Goal: Task Accomplishment & Management: Use online tool/utility

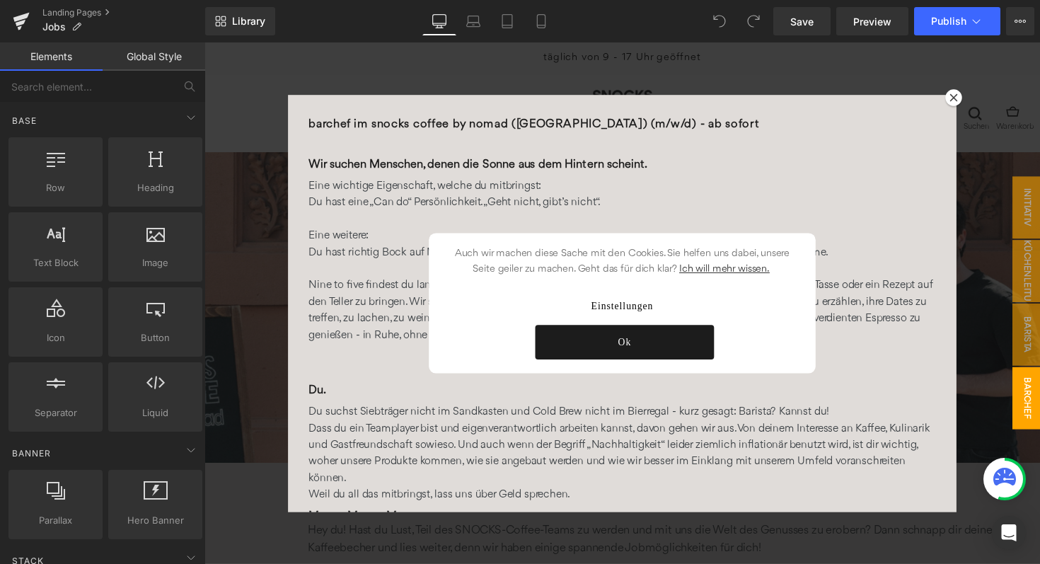
click at [646, 345] on link "Ok" at bounding box center [634, 349] width 183 height 35
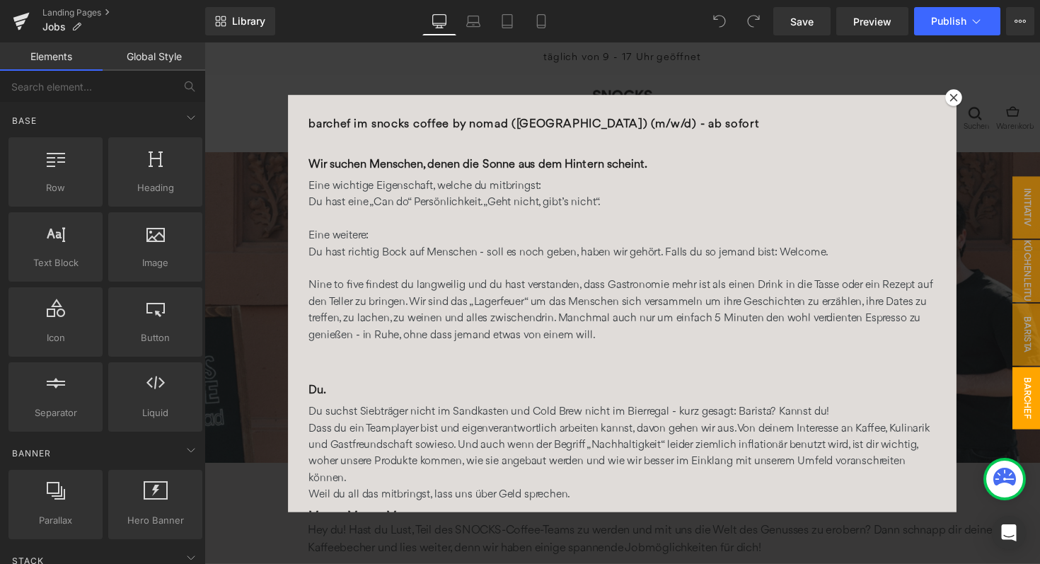
click at [972, 95] on icon at bounding box center [972, 99] width 8 height 8
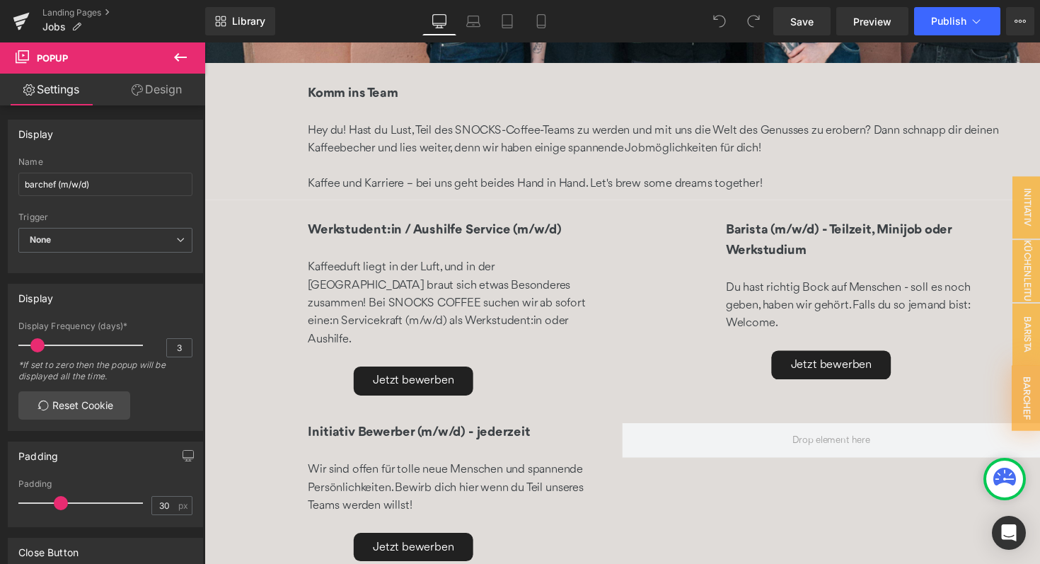
scroll to position [411, 0]
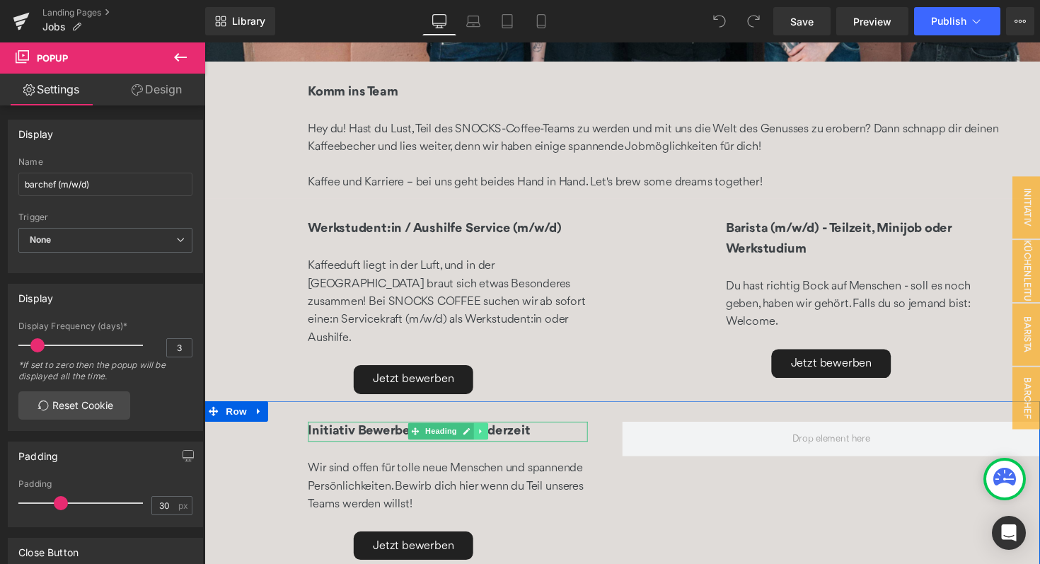
click at [487, 437] on icon at bounding box center [488, 441] width 8 height 8
click at [483, 437] on icon at bounding box center [480, 441] width 8 height 8
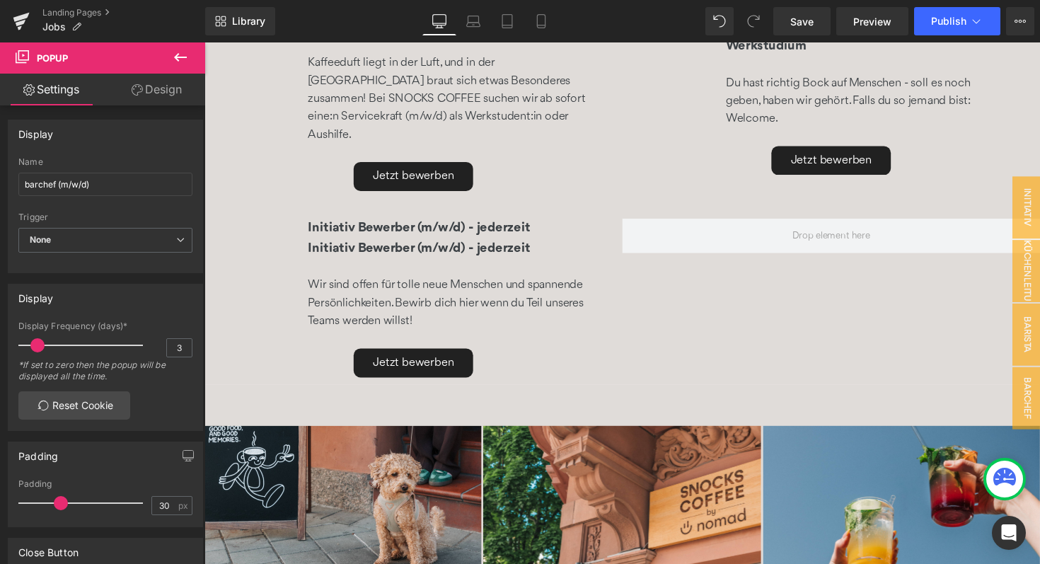
scroll to position [576, 0]
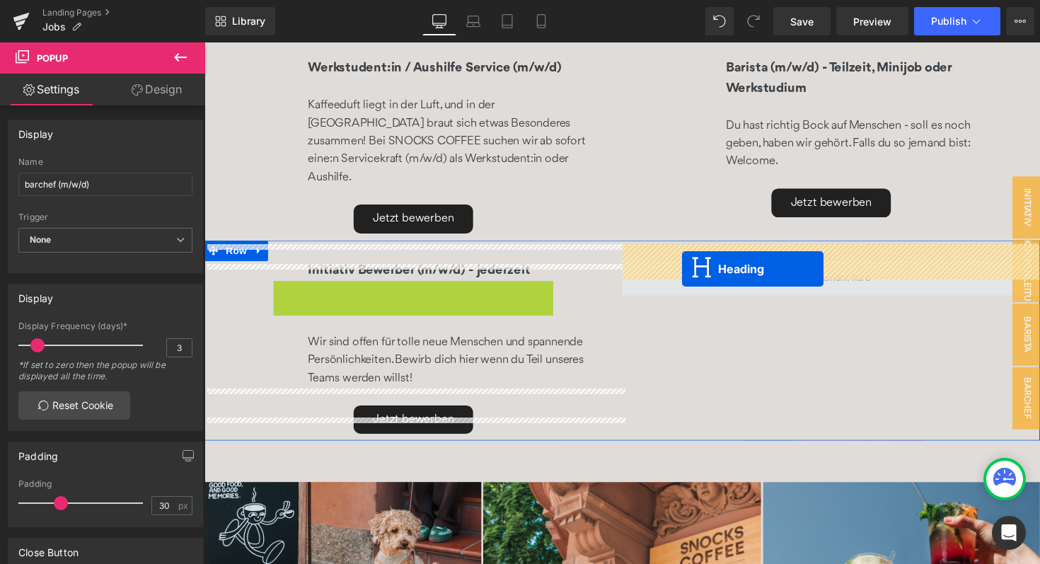
drag, startPoint x: 422, startPoint y: 278, endPoint x: 694, endPoint y: 275, distance: 272.4
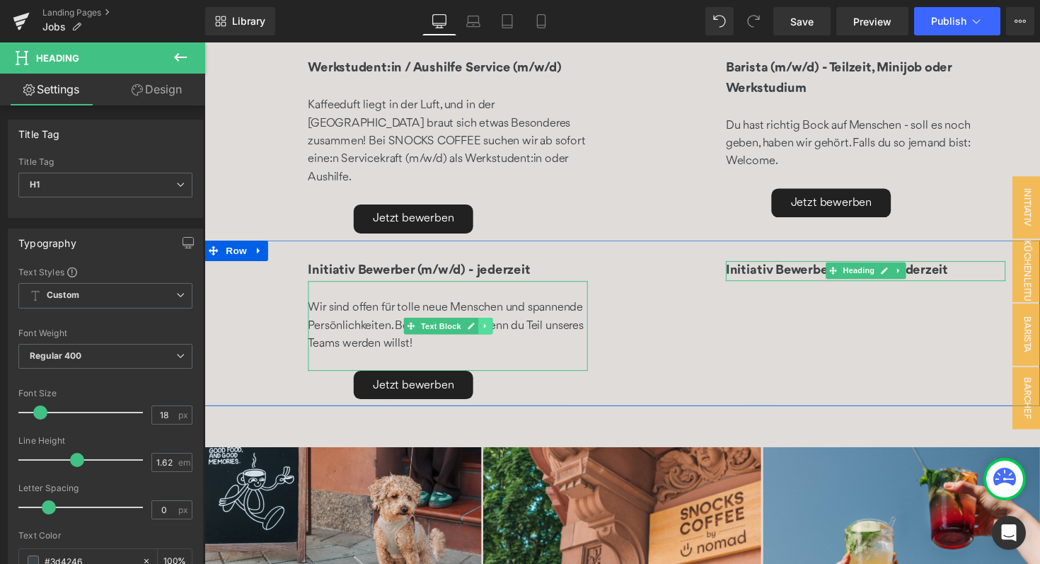
click at [489, 328] on icon at bounding box center [492, 332] width 8 height 8
click at [483, 328] on icon at bounding box center [484, 332] width 8 height 8
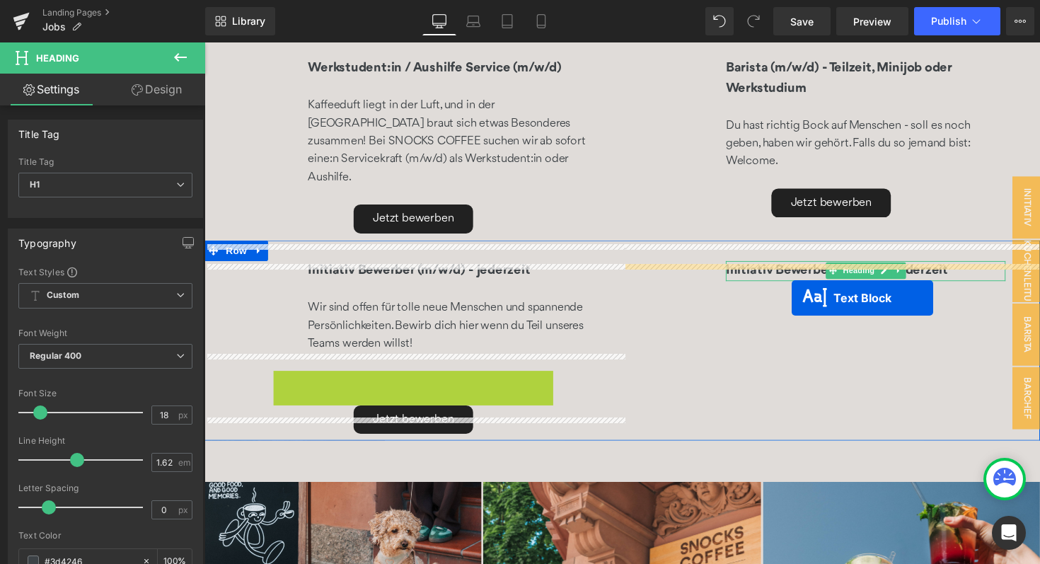
drag, startPoint x: 417, startPoint y: 403, endPoint x: 804, endPoint y: 302, distance: 400.0
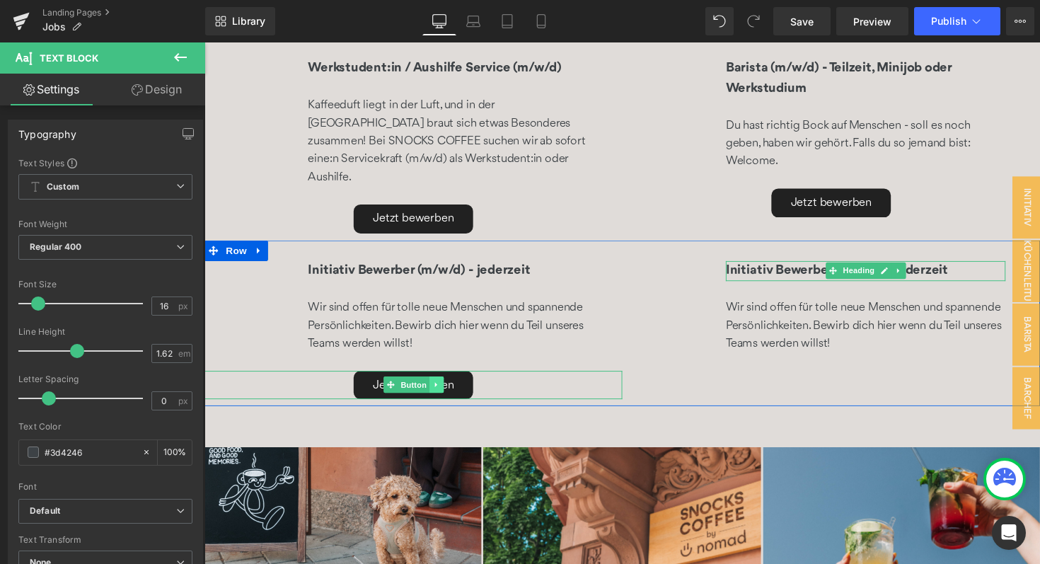
click at [444, 388] on icon at bounding box center [442, 392] width 8 height 8
click at [439, 384] on link at bounding box center [434, 392] width 15 height 17
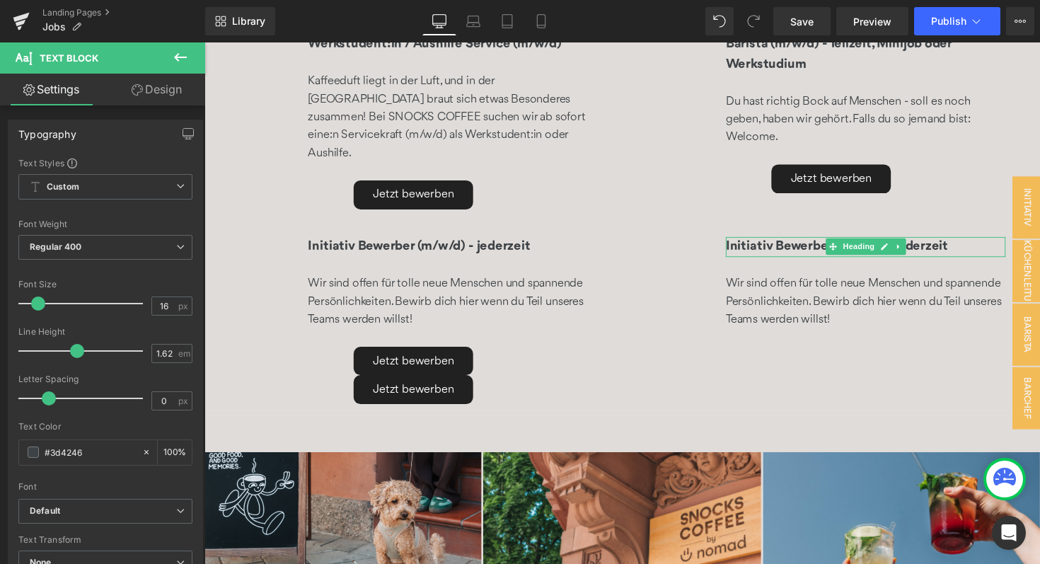
scroll to position [589, 0]
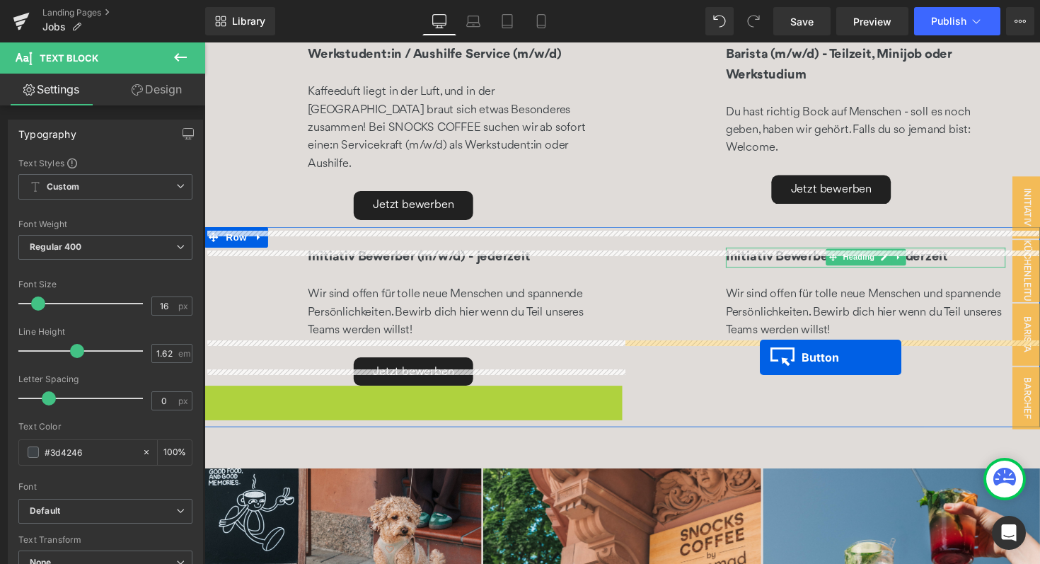
drag, startPoint x: 393, startPoint y: 392, endPoint x: 773, endPoint y: 365, distance: 380.2
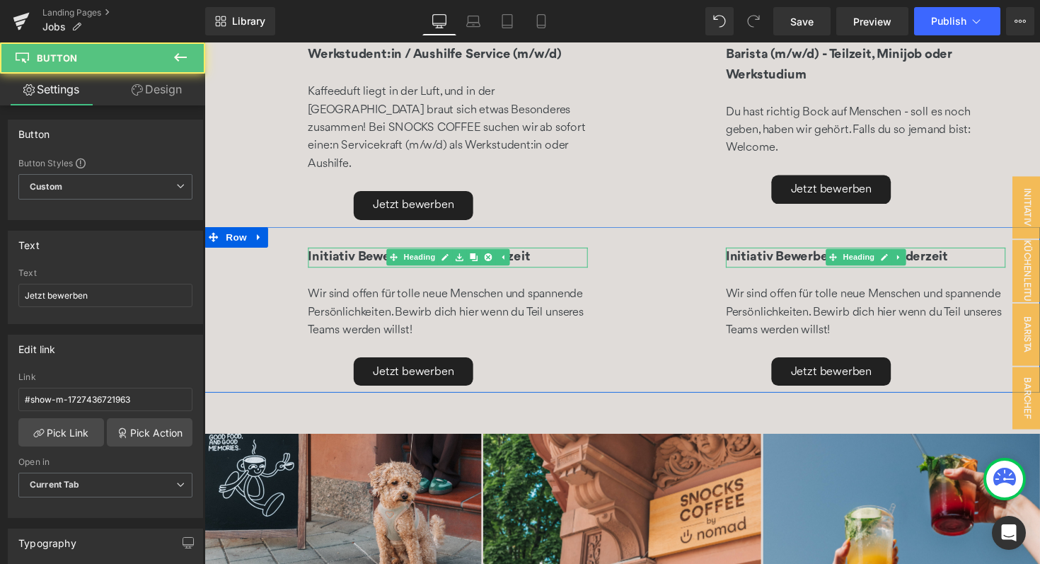
click at [352, 253] on h1 "Initiativ Bewerber (m/w/d) - jederzeit" at bounding box center [454, 263] width 287 height 21
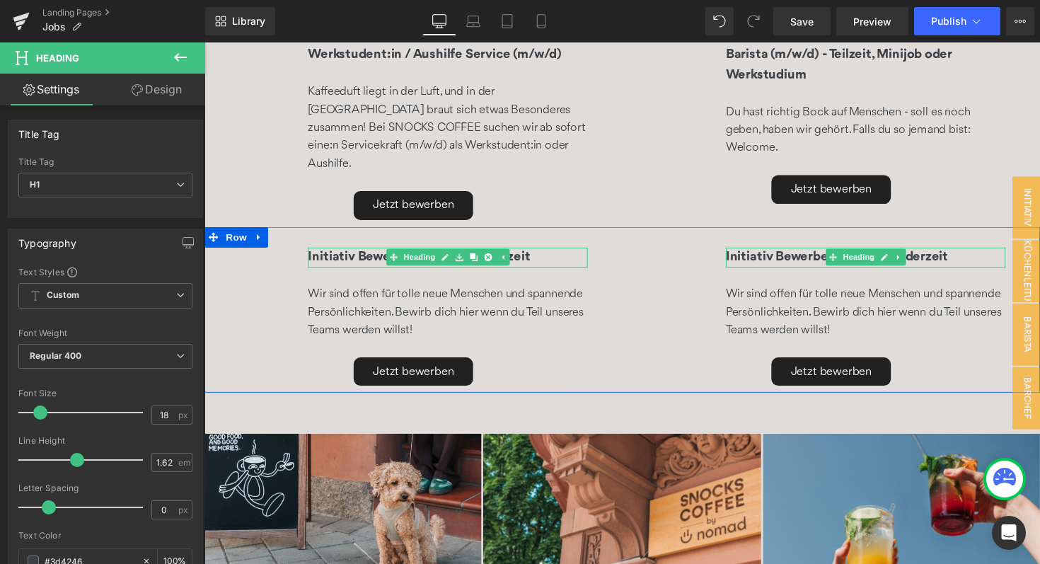
click at [356, 253] on h1 "Initiativ Bewerber (m/w/d) - jederzeit" at bounding box center [454, 263] width 287 height 21
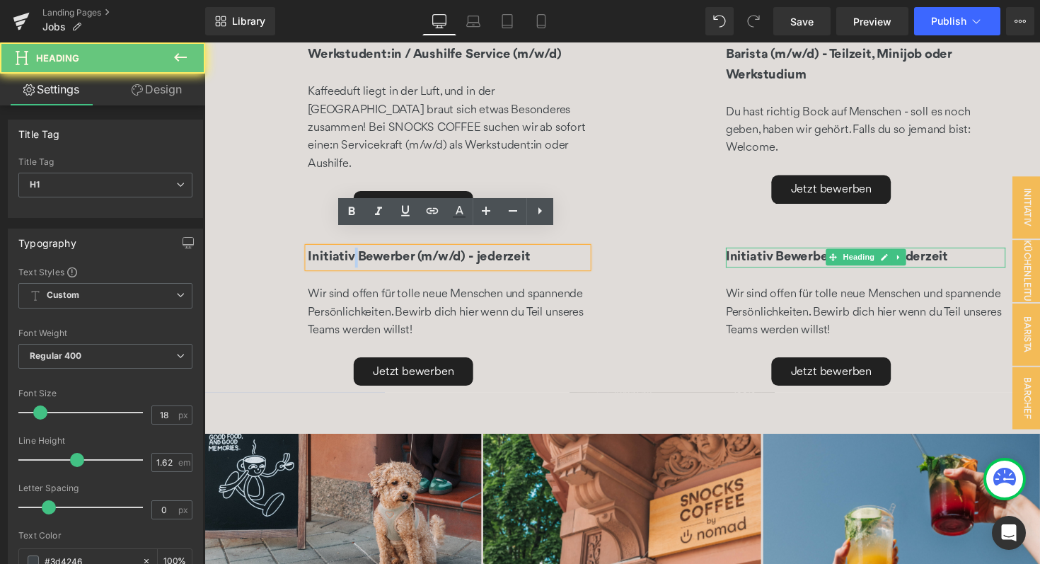
click at [356, 253] on h1 "Initiativ Bewerber (m/w/d) - jederzeit" at bounding box center [454, 263] width 287 height 21
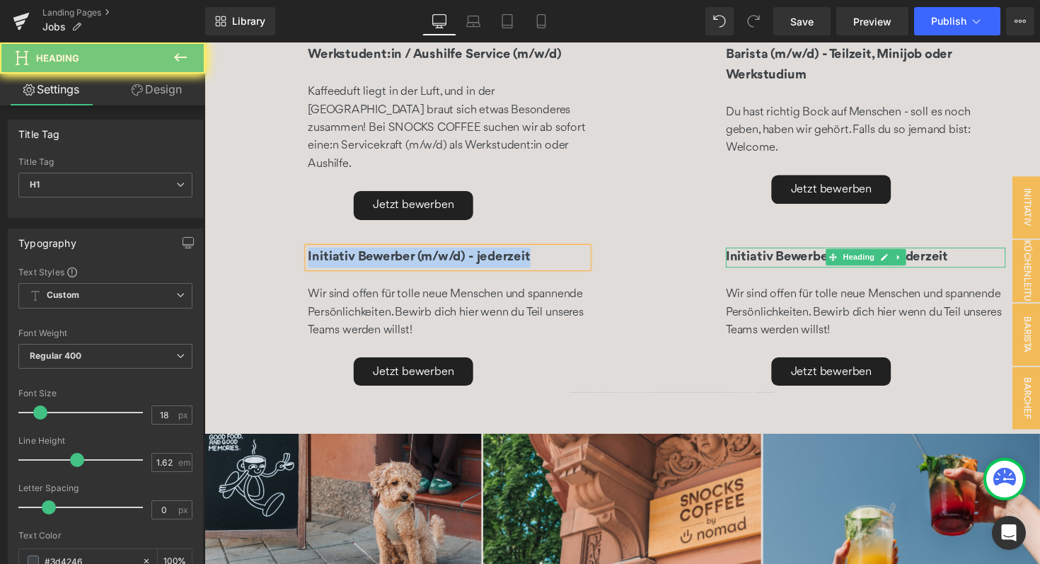
paste div
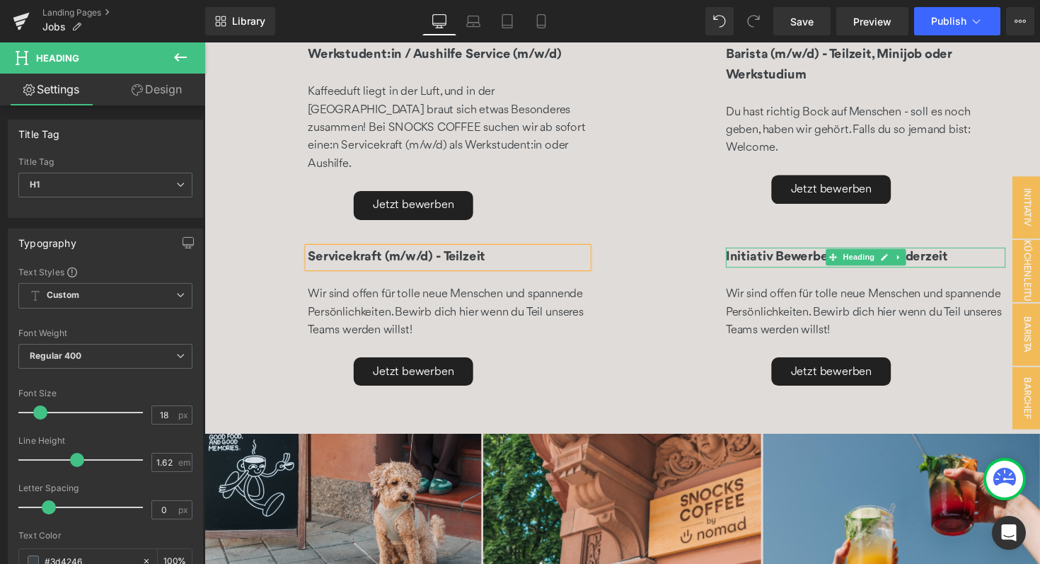
click at [425, 318] on p "Wir sind offen für tolle neue Menschen und spannende Persönlichkeiten. Bewirb d…" at bounding box center [454, 318] width 287 height 55
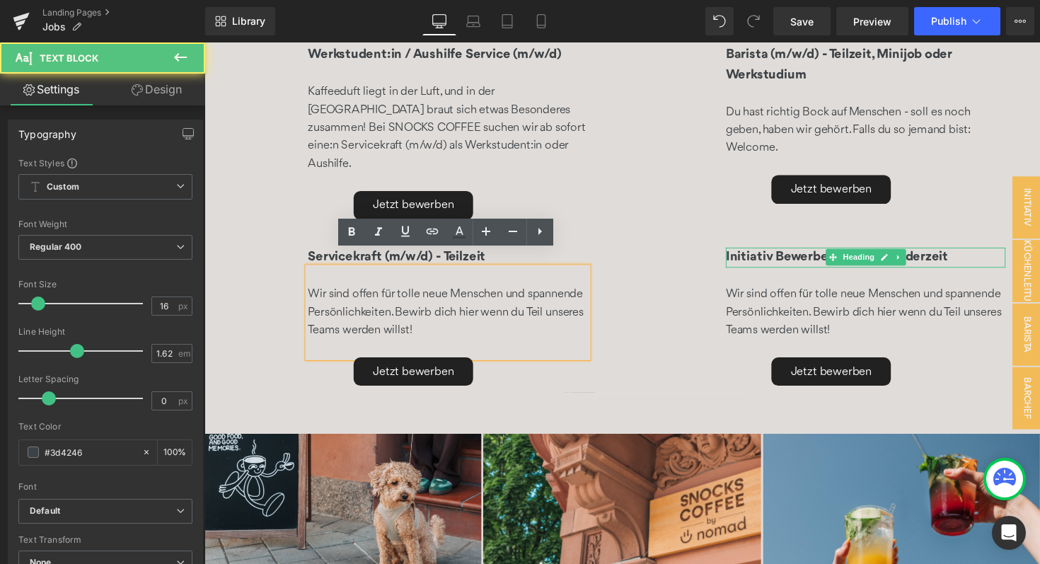
click at [390, 311] on p "Wir sind offen für tolle neue Menschen und spannende Persönlichkeiten. Bewirb d…" at bounding box center [454, 318] width 287 height 55
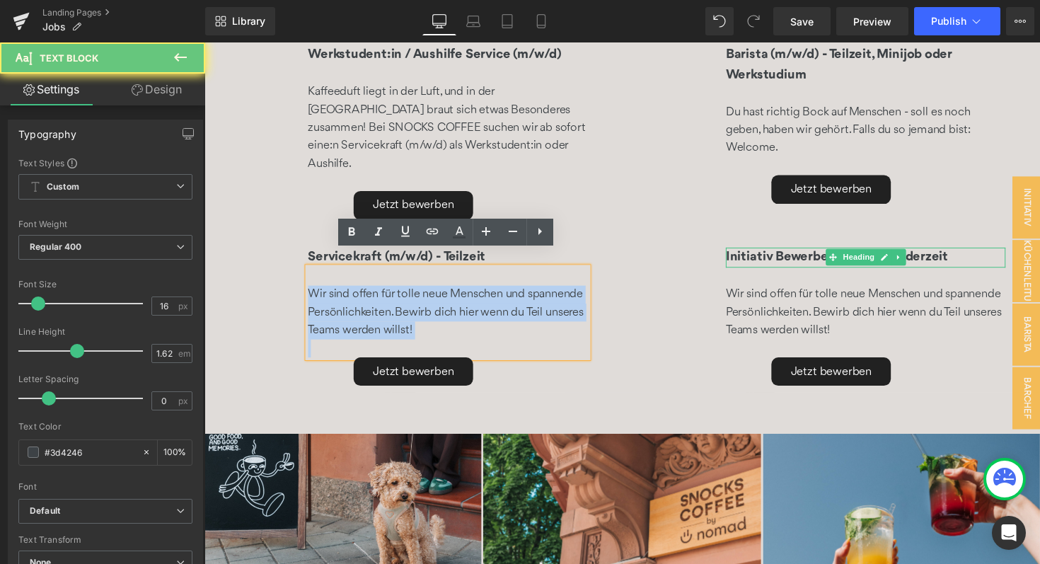
click at [390, 311] on p "Wir sind offen für tolle neue Menschen und spannende Persönlichkeiten. Bewirb d…" at bounding box center [454, 318] width 287 height 55
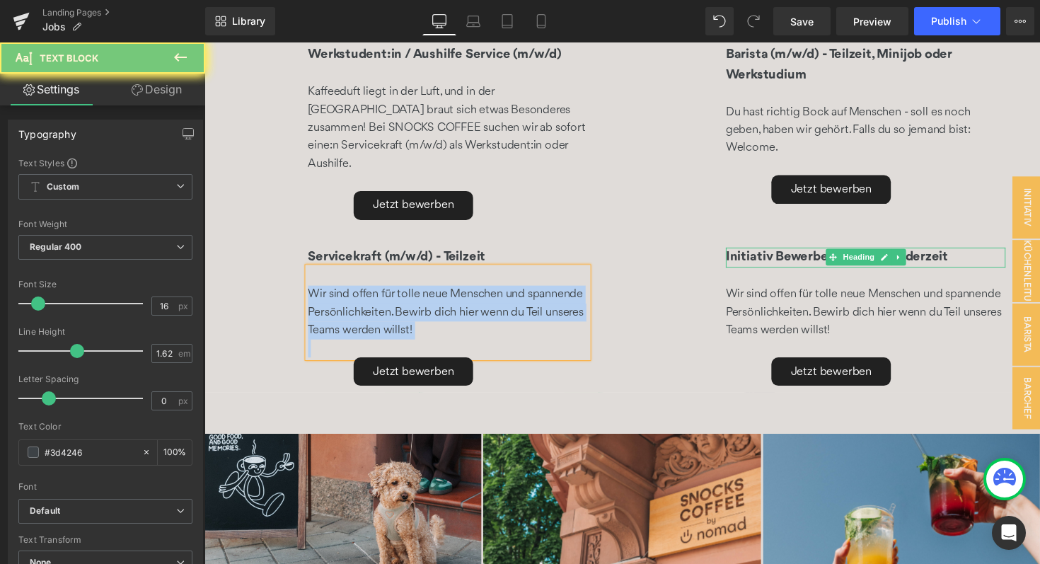
paste div
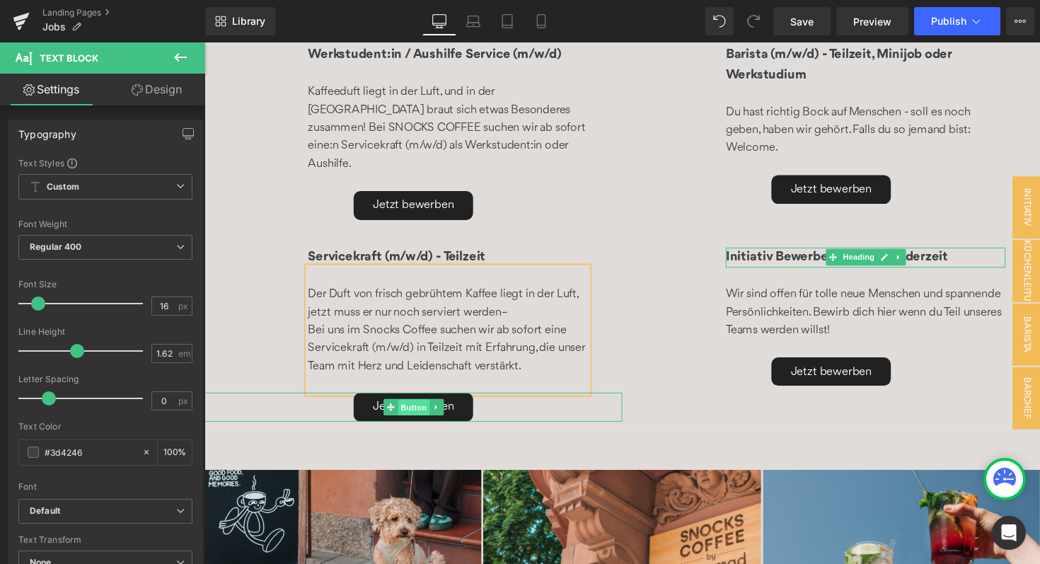
click at [405, 408] on span "Button" at bounding box center [419, 416] width 33 height 17
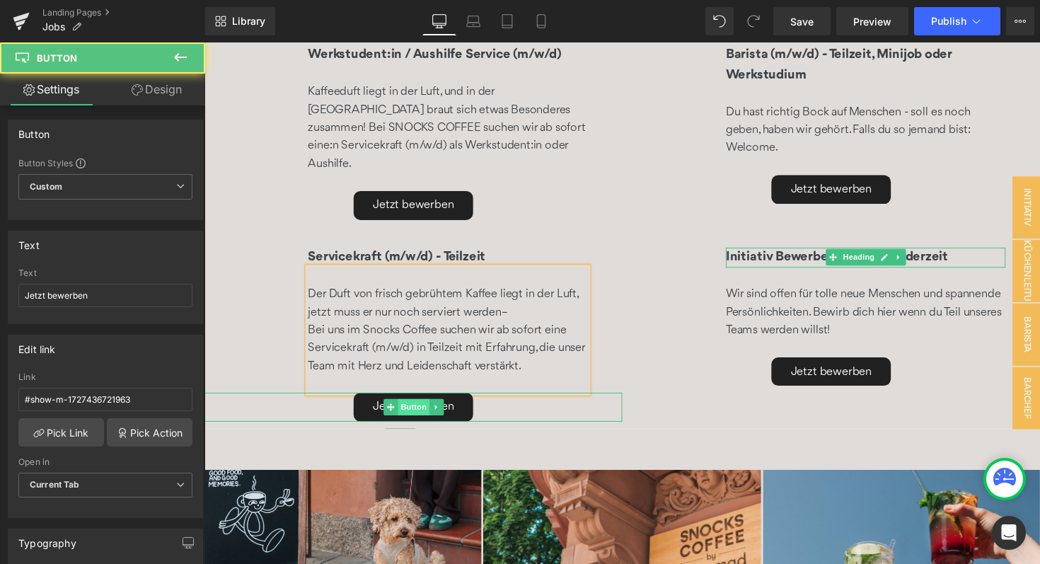
click at [405, 408] on span "Button" at bounding box center [419, 416] width 33 height 17
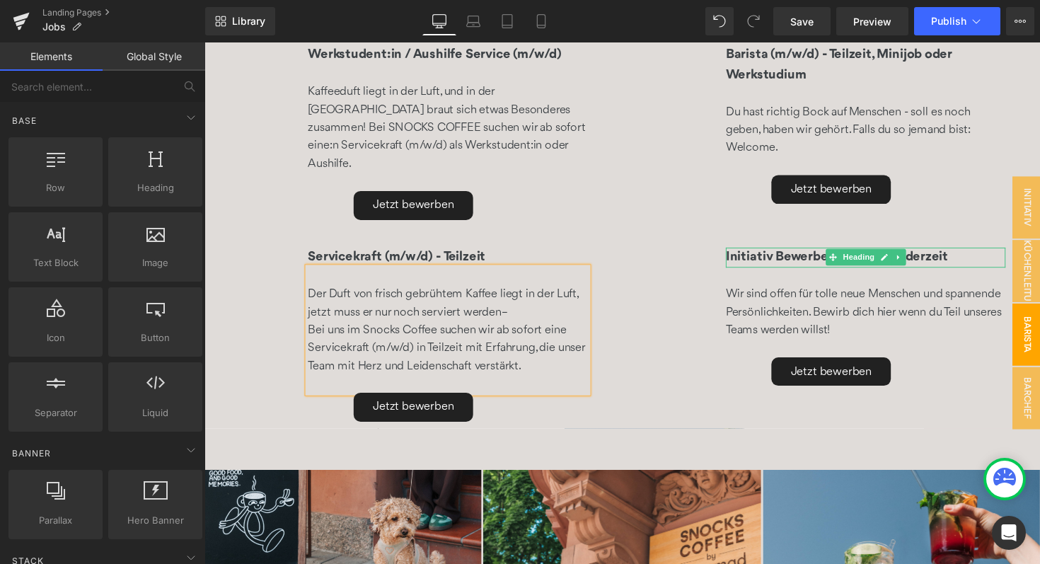
click at [1039, 333] on span "barista (m/w/d)" at bounding box center [1032, 342] width 57 height 64
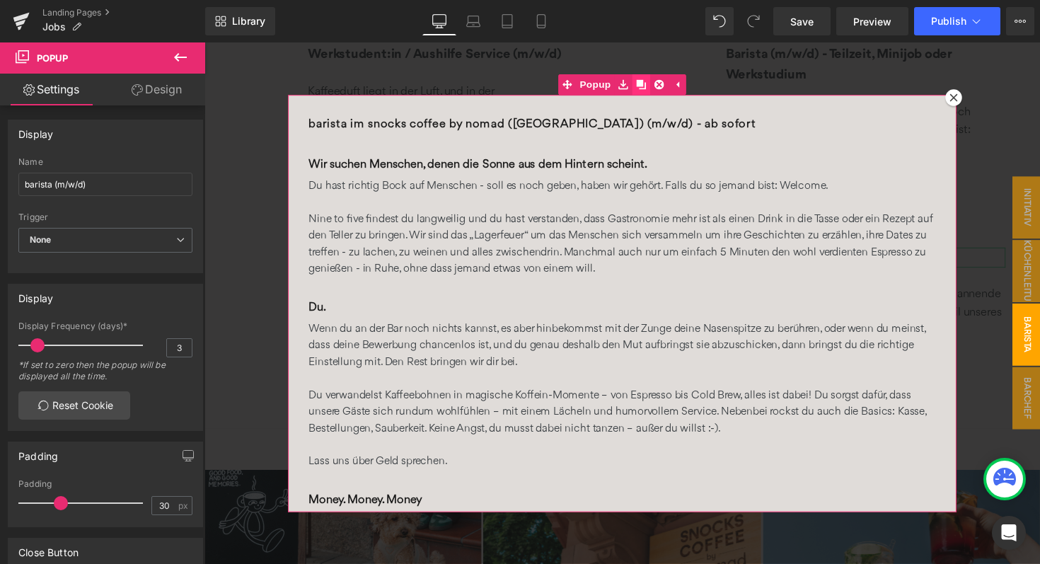
click at [649, 87] on icon at bounding box center [652, 86] width 10 height 10
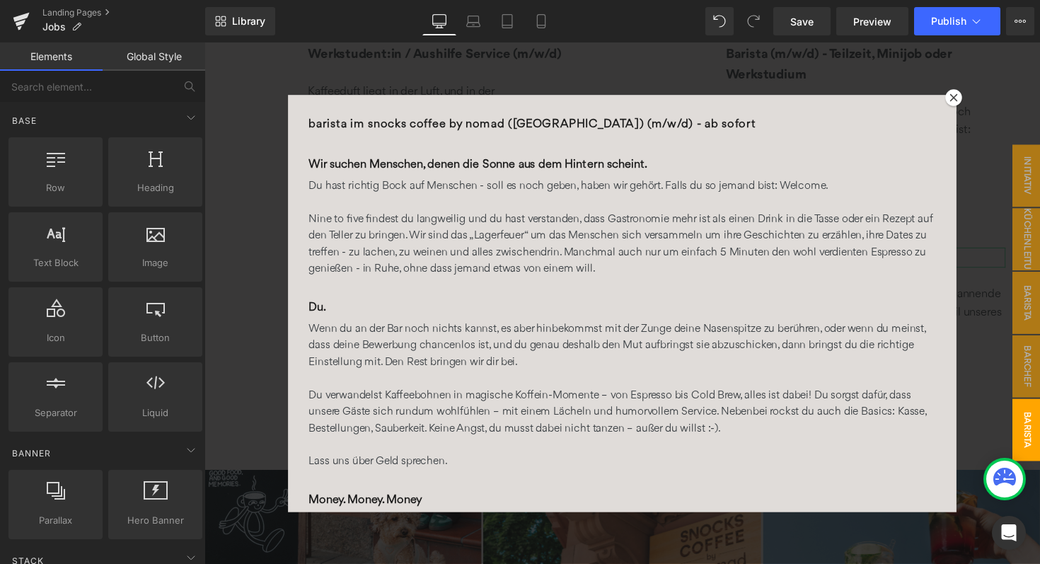
click at [1039, 432] on span "barista (m/w/d)" at bounding box center [1032, 440] width 57 height 64
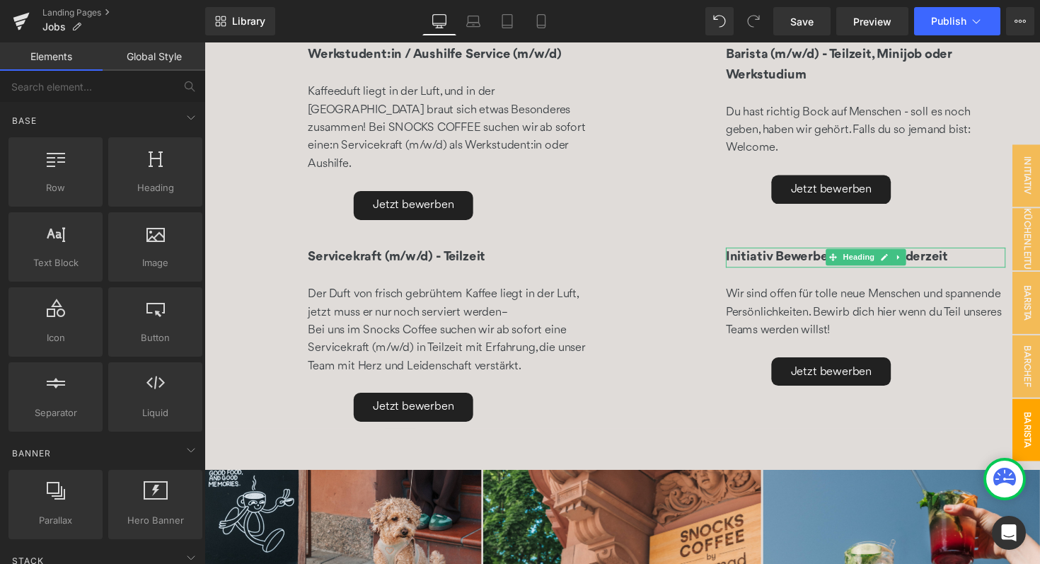
click at [1039, 451] on span "barista (m/w/d)" at bounding box center [1032, 440] width 57 height 64
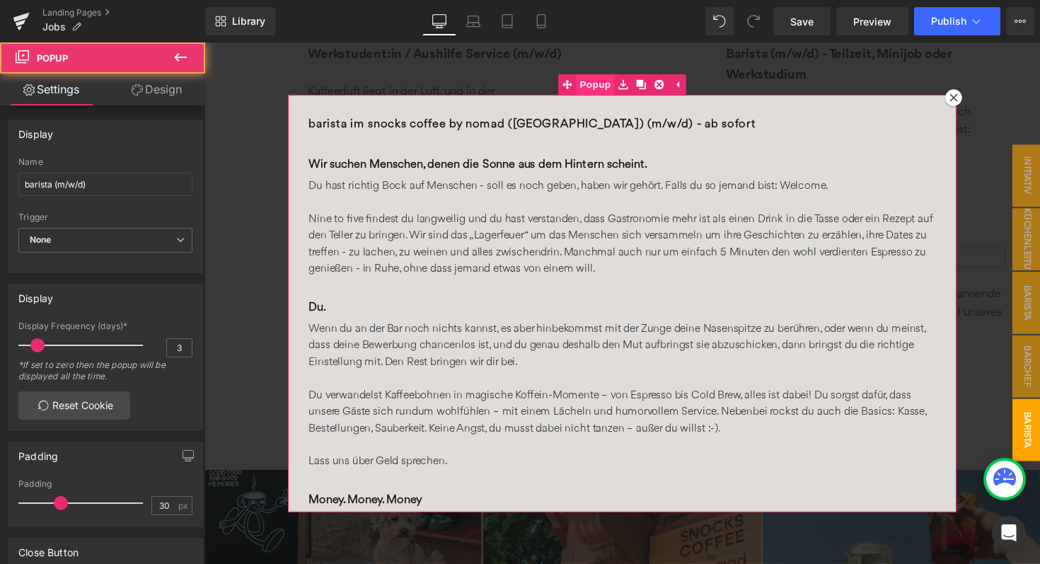
click at [591, 90] on span "Popup" at bounding box center [604, 85] width 39 height 21
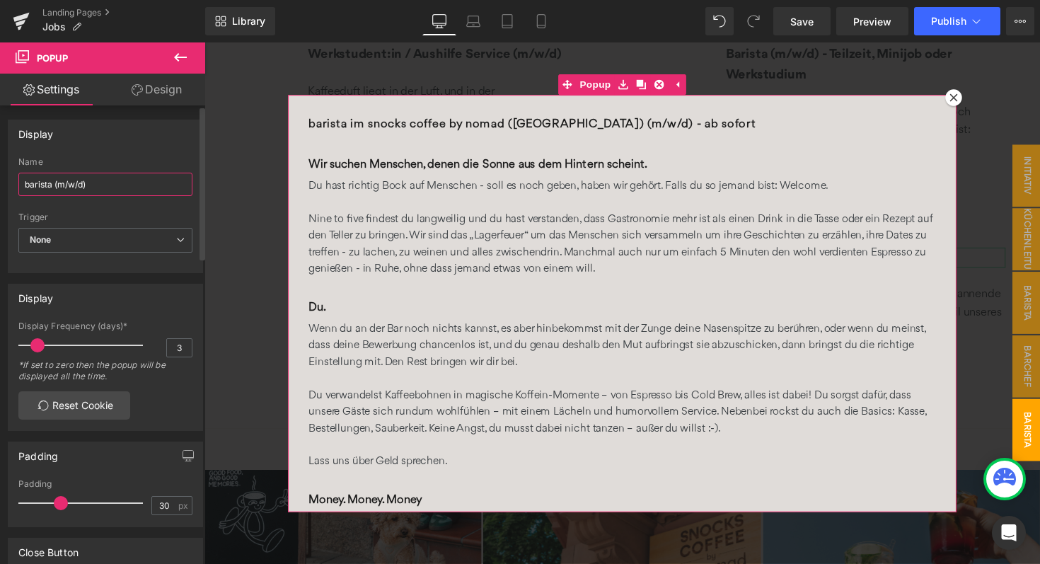
click at [92, 186] on input "barista (m/w/d)" at bounding box center [105, 184] width 174 height 23
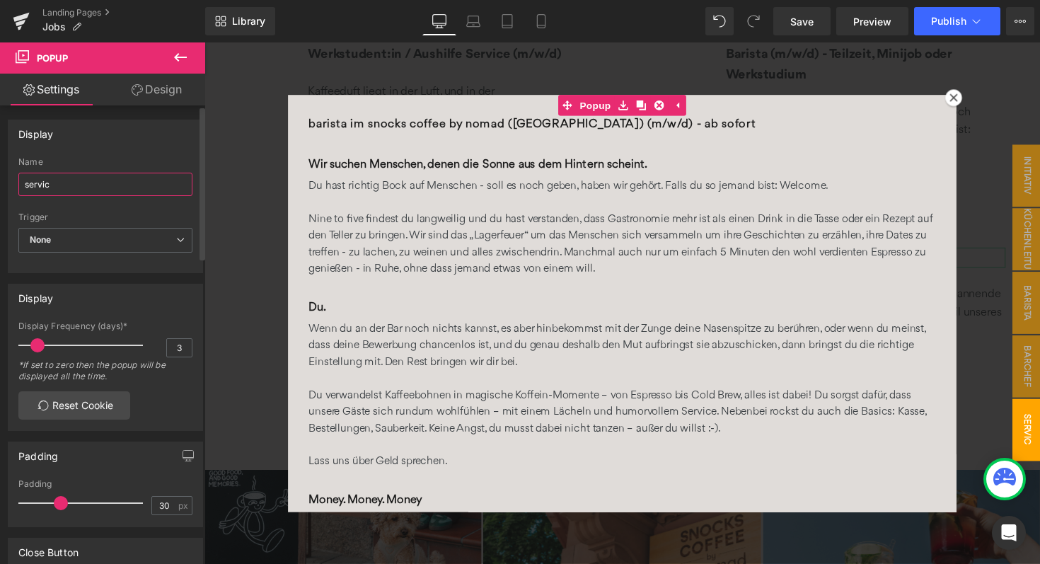
type input "service"
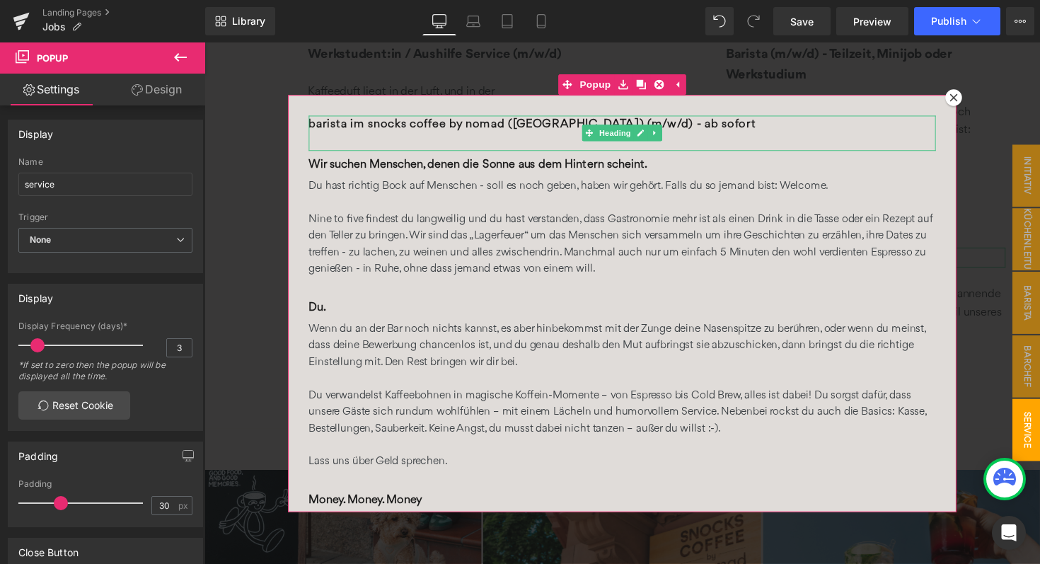
click at [340, 125] on font "barista im snocks coffee by nomad ([GEOGRAPHIC_DATA]) (m/w/d) - ab sofort" at bounding box center [540, 126] width 458 height 12
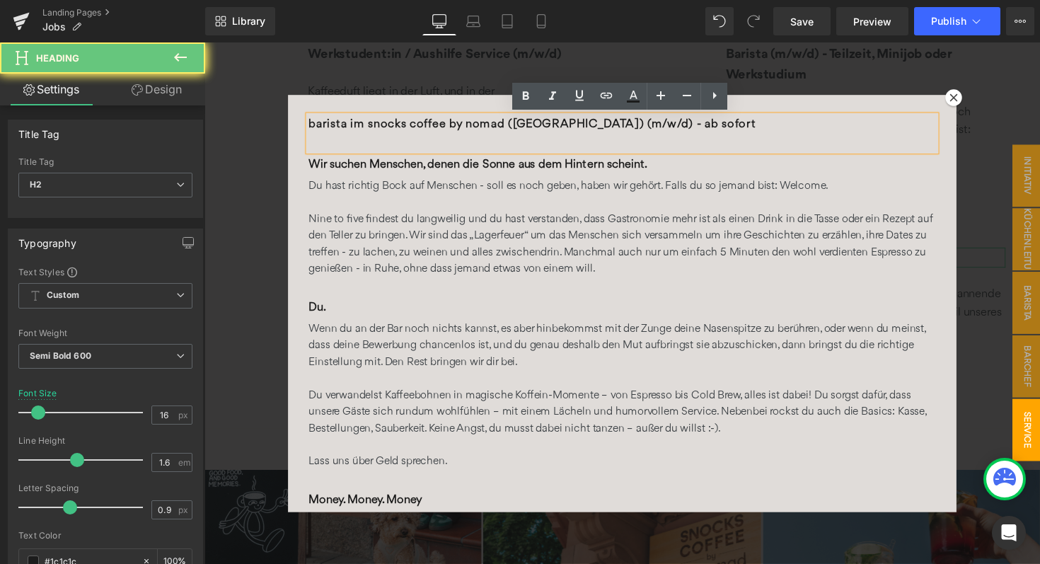
click at [343, 127] on font "barista im snocks coffee by nomad ([GEOGRAPHIC_DATA]) (m/w/d) - ab sofort" at bounding box center [540, 126] width 458 height 12
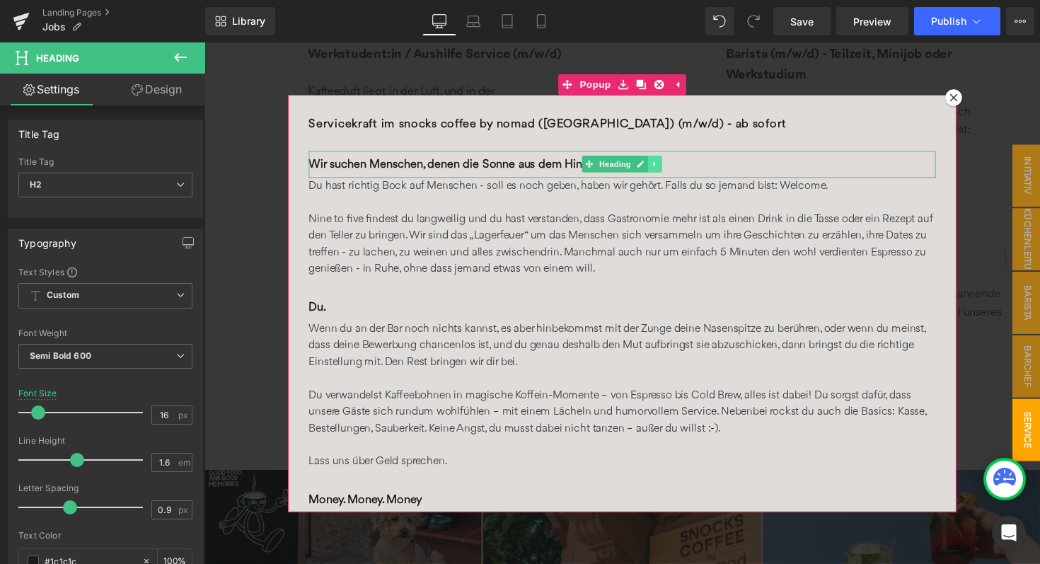
click at [662, 163] on link at bounding box center [666, 166] width 15 height 17
click at [669, 165] on link at bounding box center [673, 166] width 15 height 17
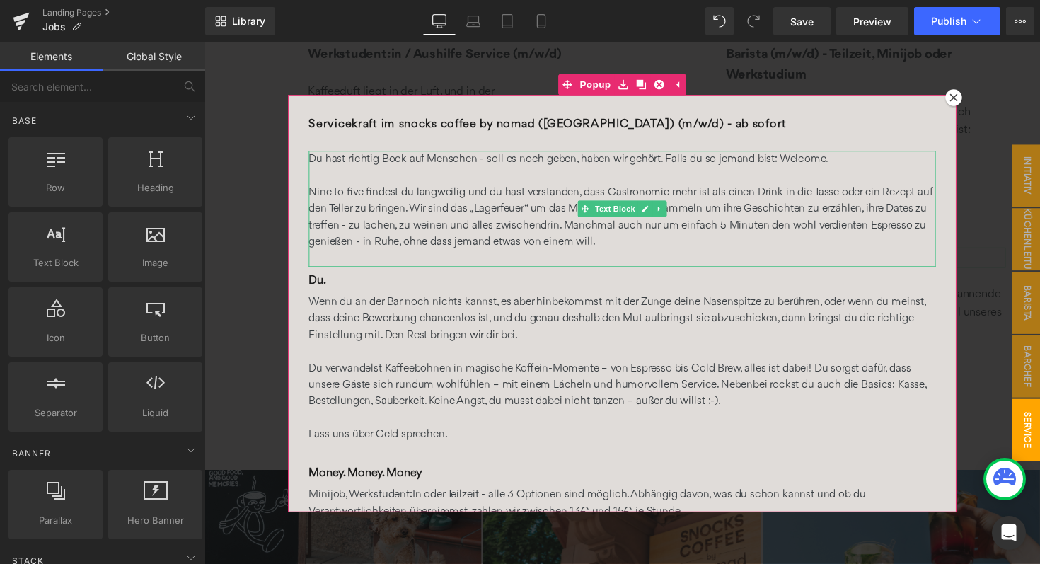
click at [529, 211] on p "Nine to five findest du langweilig und du hast verstanden, dass Gastronomie meh…" at bounding box center [632, 221] width 642 height 68
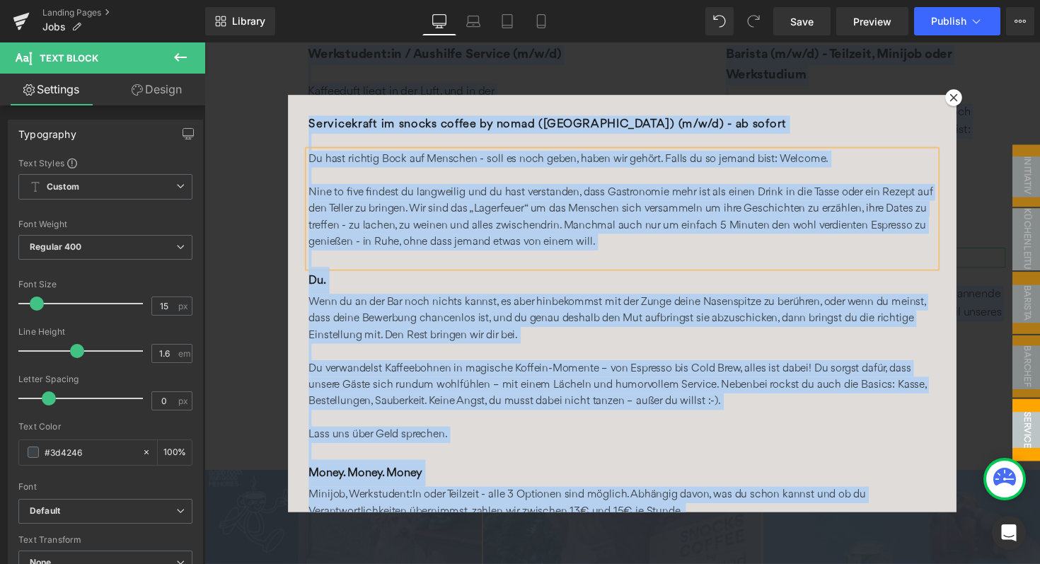
click at [497, 212] on p "Nine to five findest du langweilig und du hast verstanden, dass Gastronomie meh…" at bounding box center [632, 221] width 642 height 68
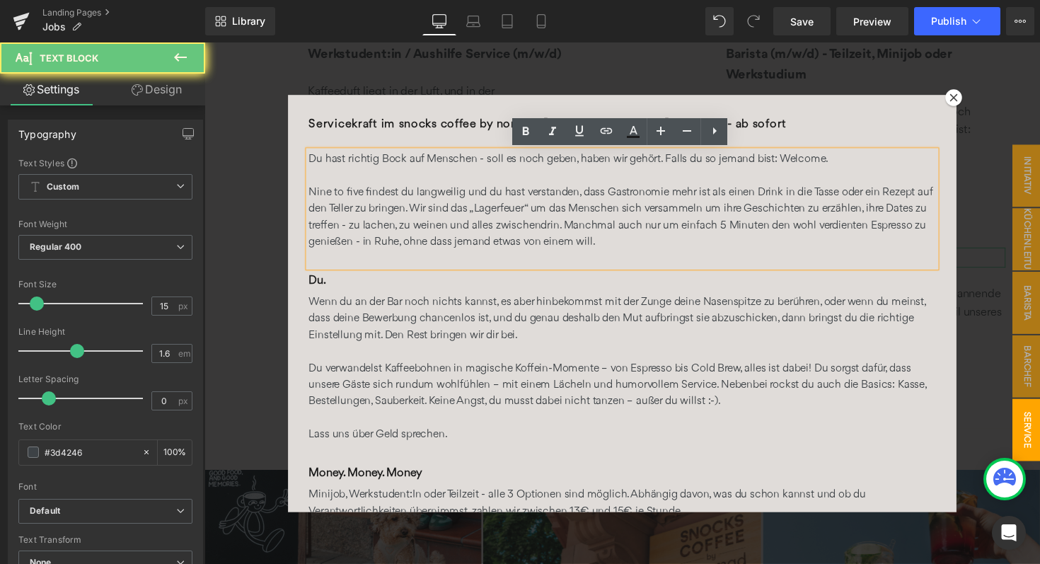
click at [473, 224] on p "Nine to five findest du langweilig und du hast verstanden, dass Gastronomie meh…" at bounding box center [632, 221] width 642 height 68
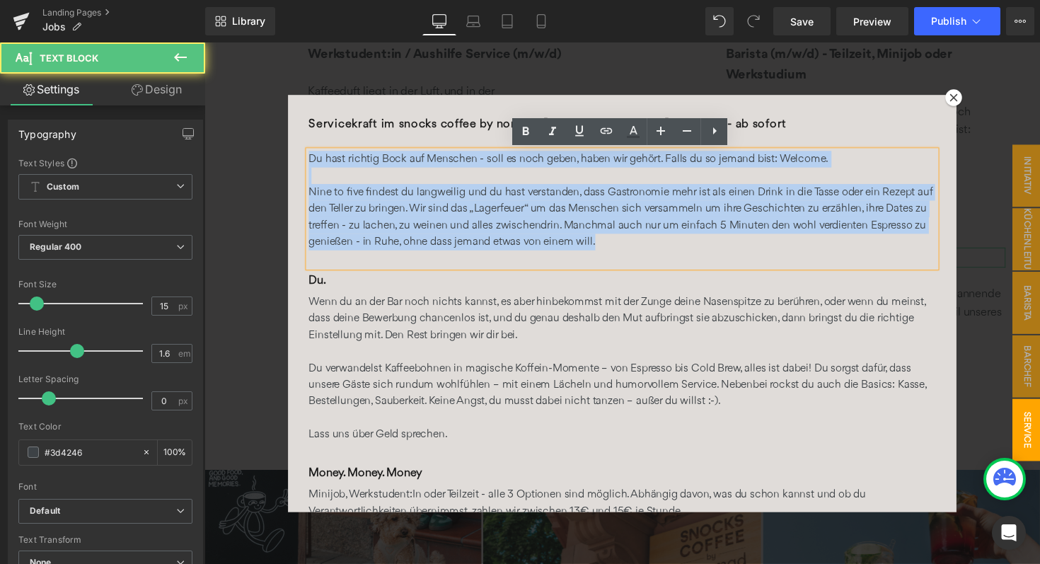
drag, startPoint x: 614, startPoint y: 246, endPoint x: 293, endPoint y: 160, distance: 332.6
click at [292, 159] on div "Servicekraft im snocks coffee by nomad ([GEOGRAPHIC_DATA]) (m/w/d) - ab sofort …" at bounding box center [632, 309] width 685 height 427
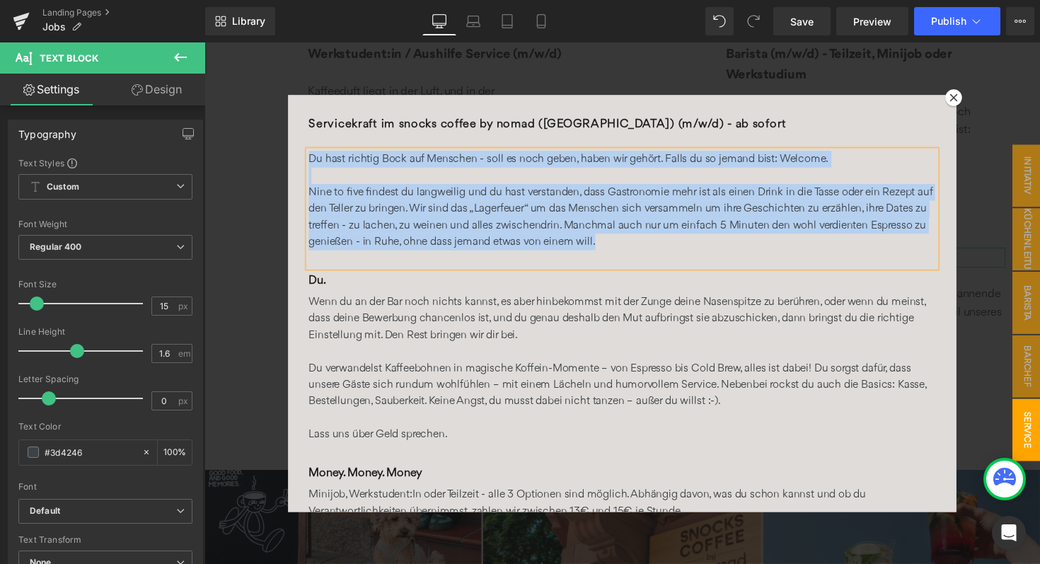
paste div
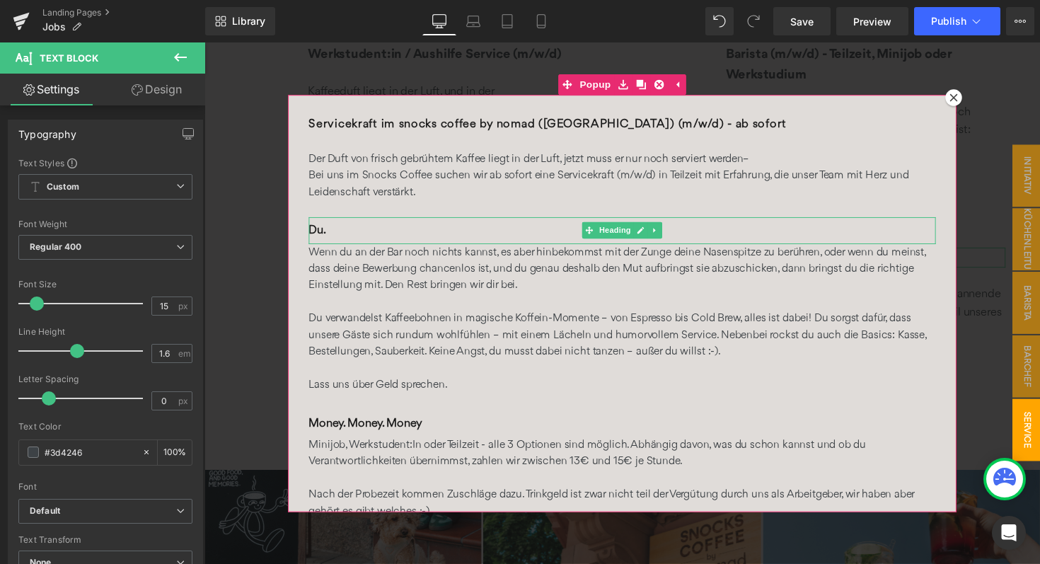
click at [326, 233] on span "Du." at bounding box center [320, 235] width 18 height 12
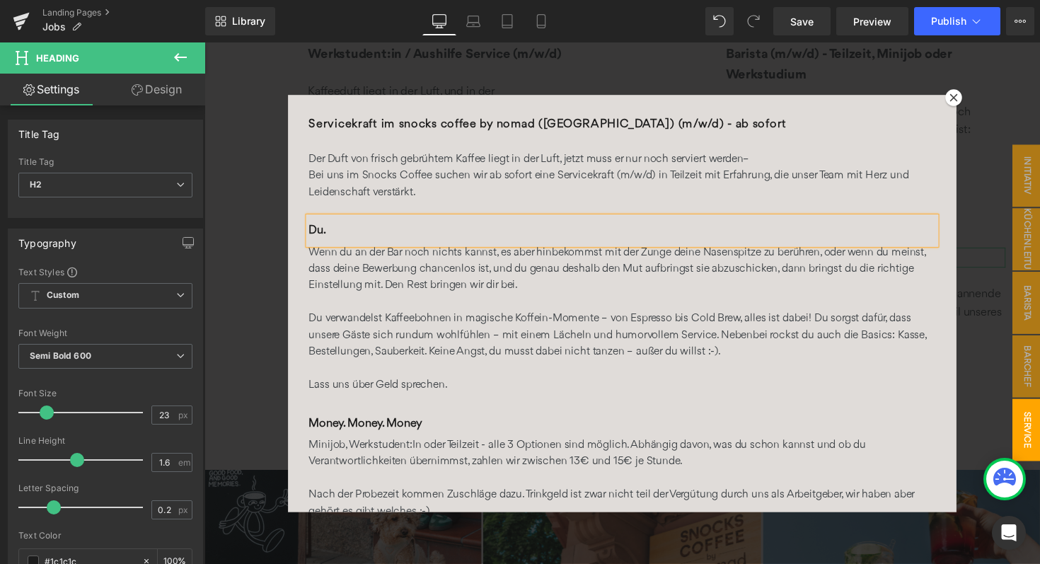
click at [335, 233] on h2 "Du." at bounding box center [632, 235] width 642 height 28
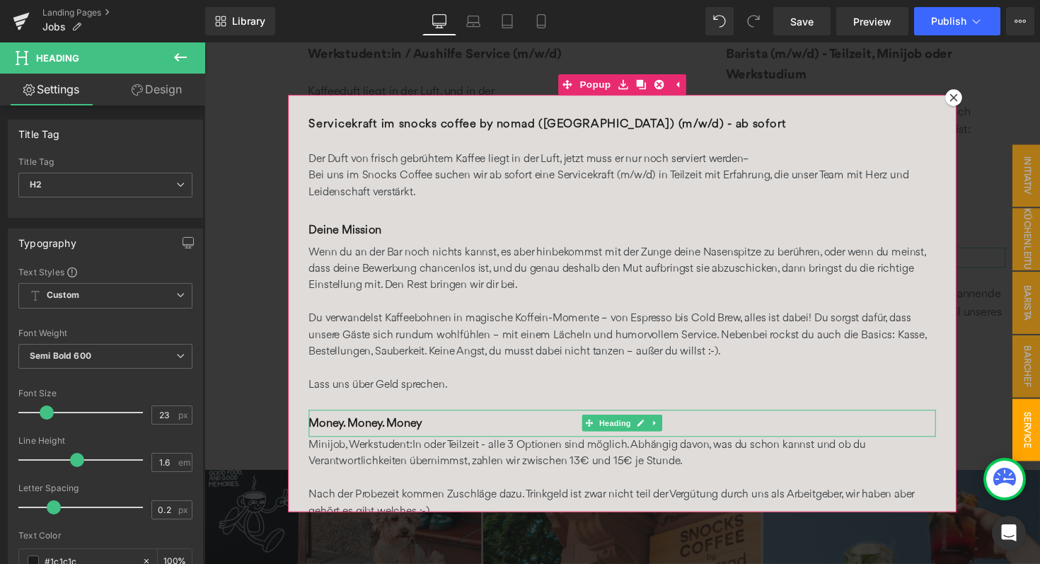
click at [357, 433] on span "Money. Money. Money" at bounding box center [369, 433] width 117 height 12
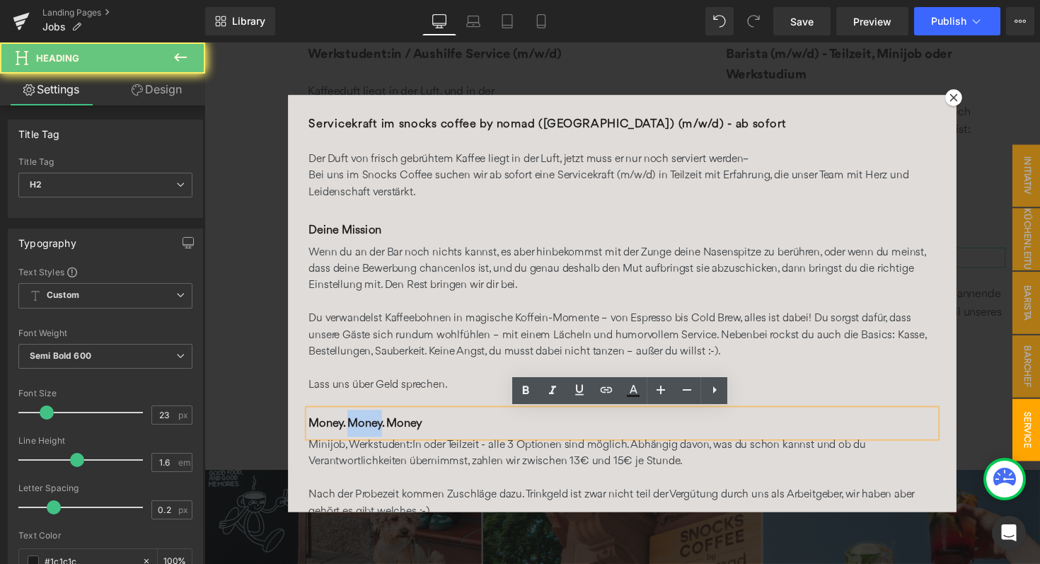
click at [357, 433] on span "Money. Money. Money" at bounding box center [369, 433] width 117 height 12
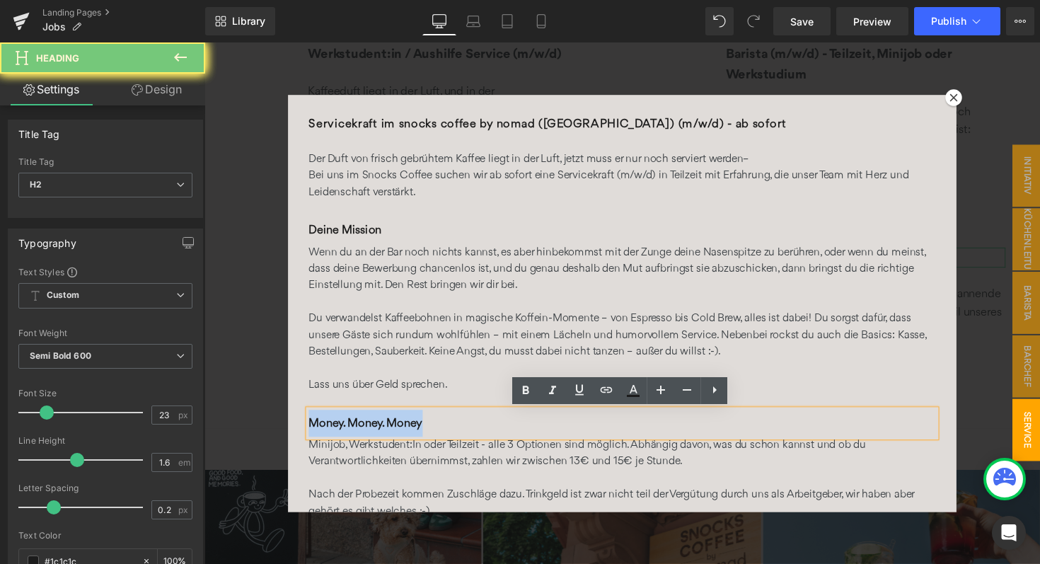
click at [357, 433] on span "Money. Money. Money" at bounding box center [369, 433] width 117 height 12
paste div
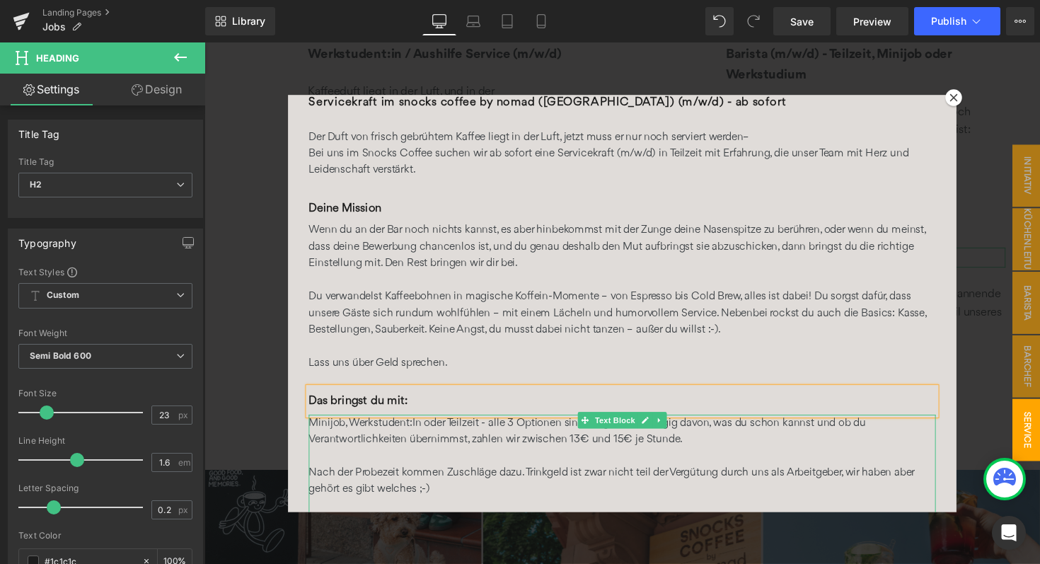
scroll to position [0, 0]
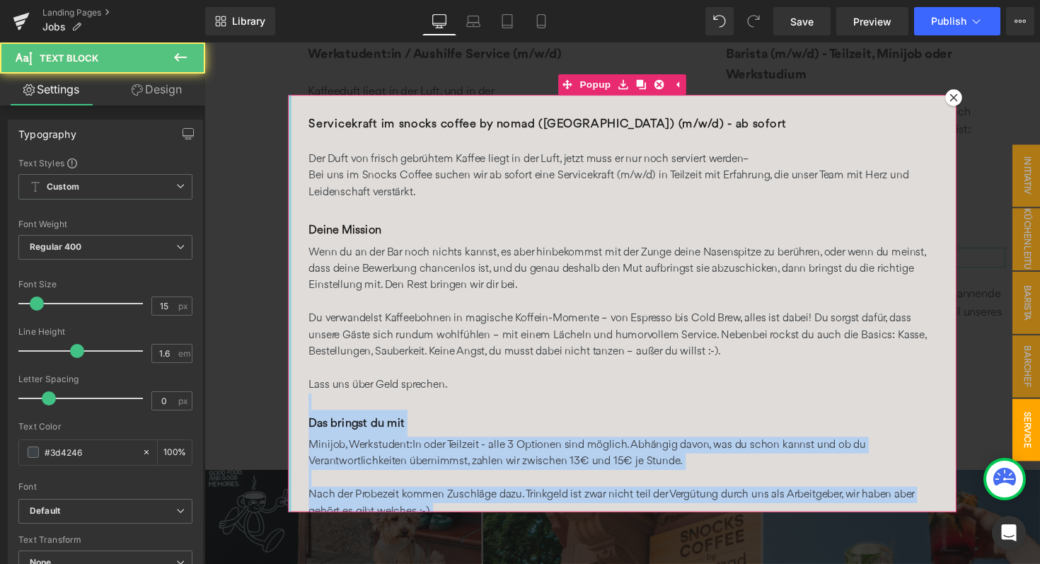
drag, startPoint x: 464, startPoint y: 393, endPoint x: 292, endPoint y: 245, distance: 227.2
click at [292, 245] on div "Servicekraft im snocks coffee by nomad ([GEOGRAPHIC_DATA]) (m/w/d) - ab sofort …" at bounding box center [632, 309] width 685 height 427
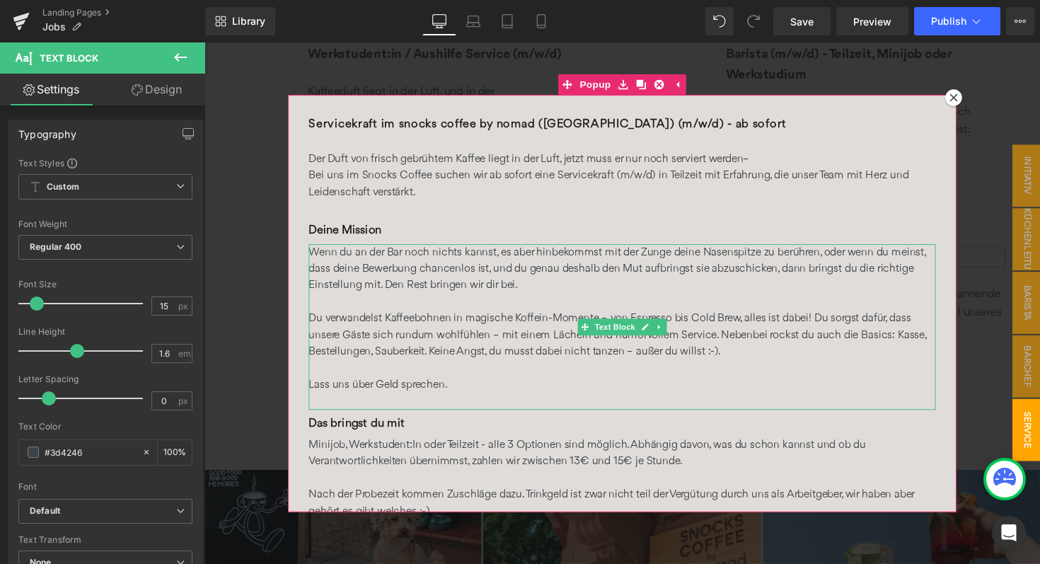
click at [420, 304] on p at bounding box center [632, 308] width 642 height 17
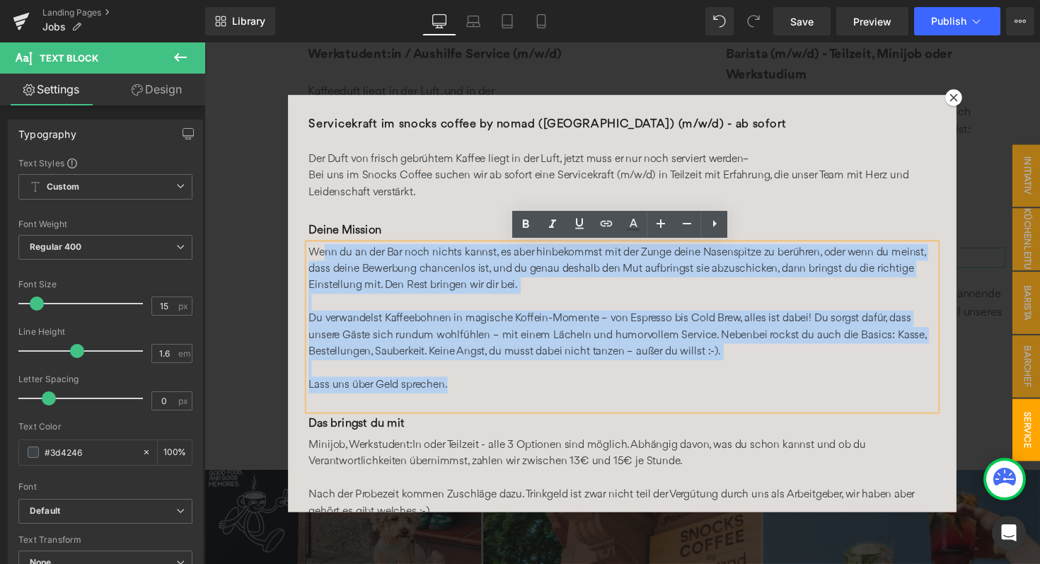
drag, startPoint x: 460, startPoint y: 400, endPoint x: 326, endPoint y: 253, distance: 199.4
click at [326, 253] on div "Wenn du an der Bar noch nichts kannst, es aber hinbekommst mit der Zunge deine …" at bounding box center [632, 334] width 642 height 170
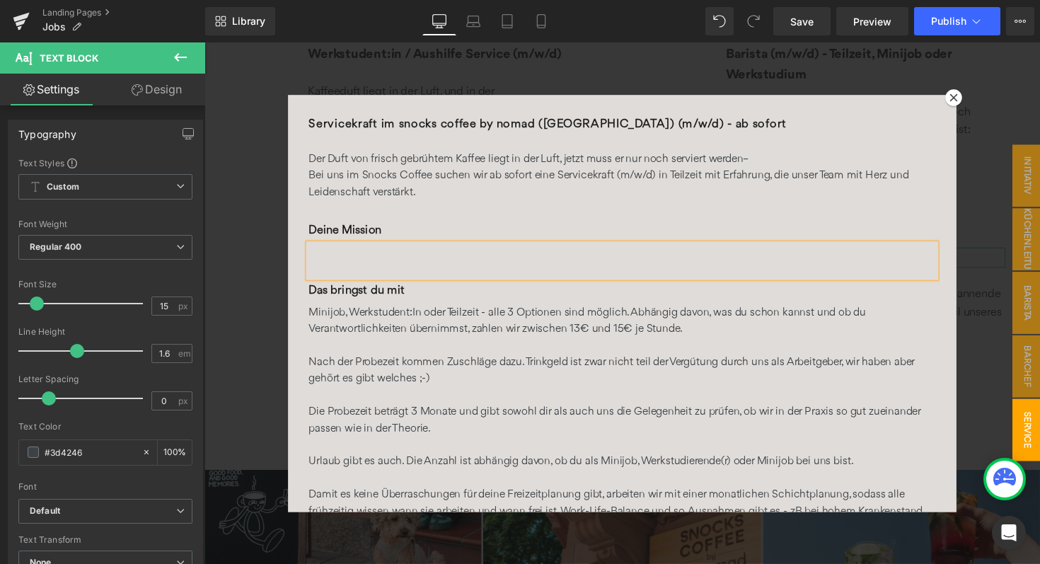
click at [347, 272] on p at bounding box center [632, 274] width 642 height 17
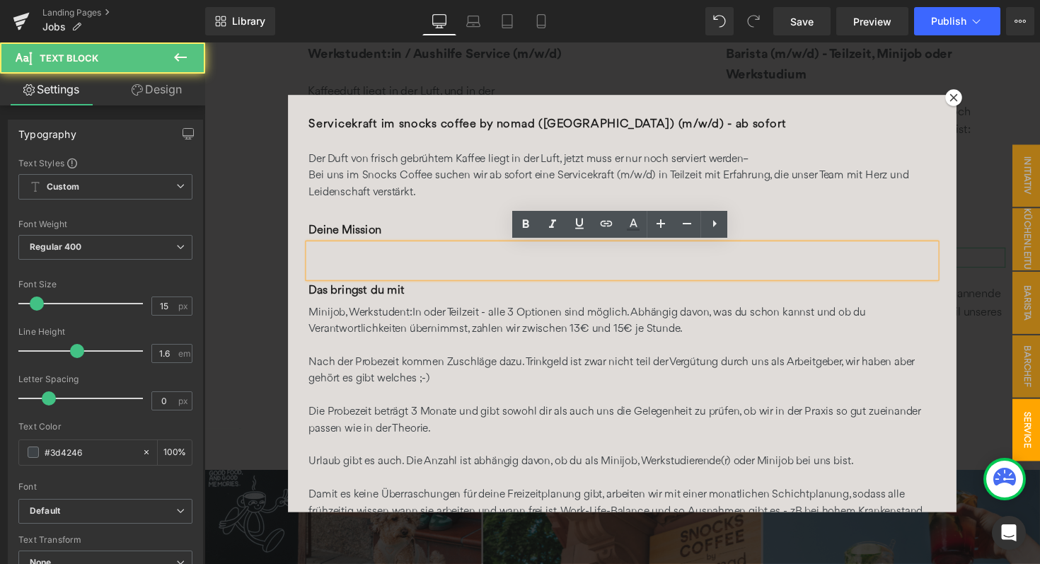
click at [340, 259] on p at bounding box center [632, 257] width 642 height 17
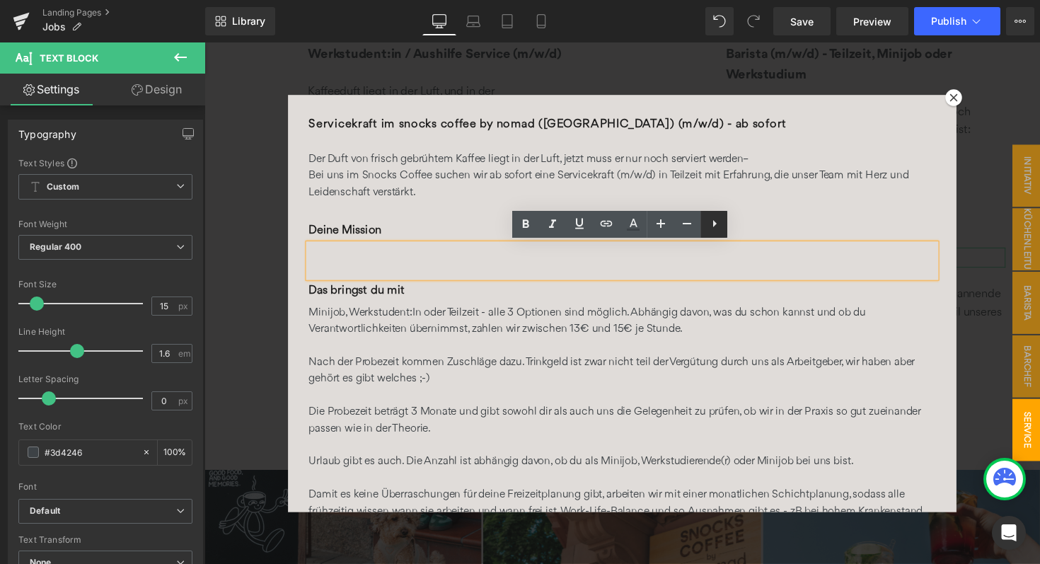
click at [707, 229] on icon at bounding box center [714, 223] width 17 height 17
click at [706, 229] on icon at bounding box center [713, 223] width 17 height 17
click at [381, 260] on li at bounding box center [632, 257] width 642 height 17
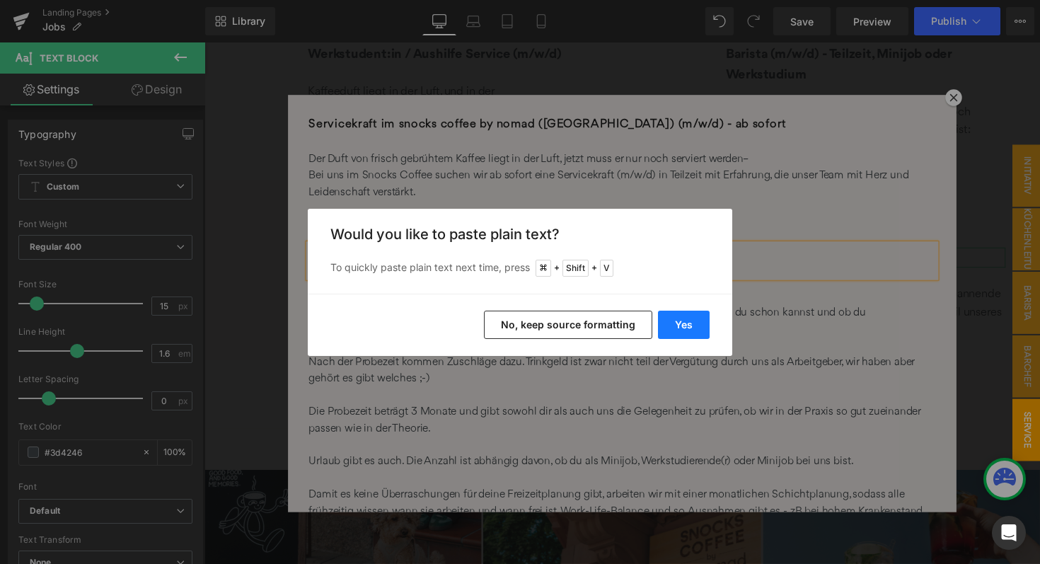
click at [678, 328] on button "Yes" at bounding box center [684, 325] width 52 height 28
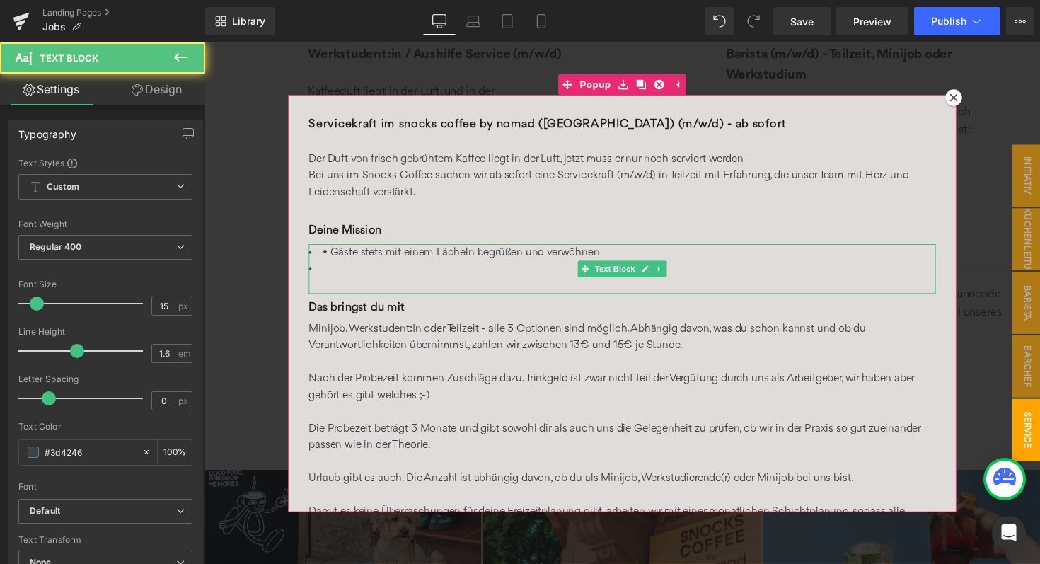
click at [336, 258] on li "• Gäste stets mit einem Lächeln begrüßen und verwöhnen" at bounding box center [632, 257] width 642 height 17
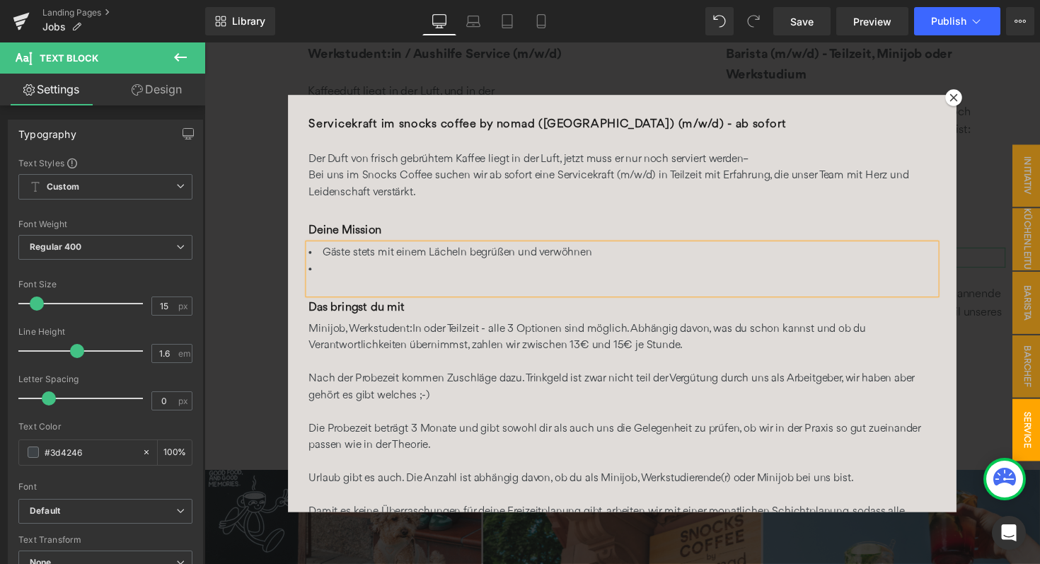
click at [358, 263] on li "Gäste stets mit einem Lächeln begrüßen und verwöhnen" at bounding box center [632, 257] width 642 height 17
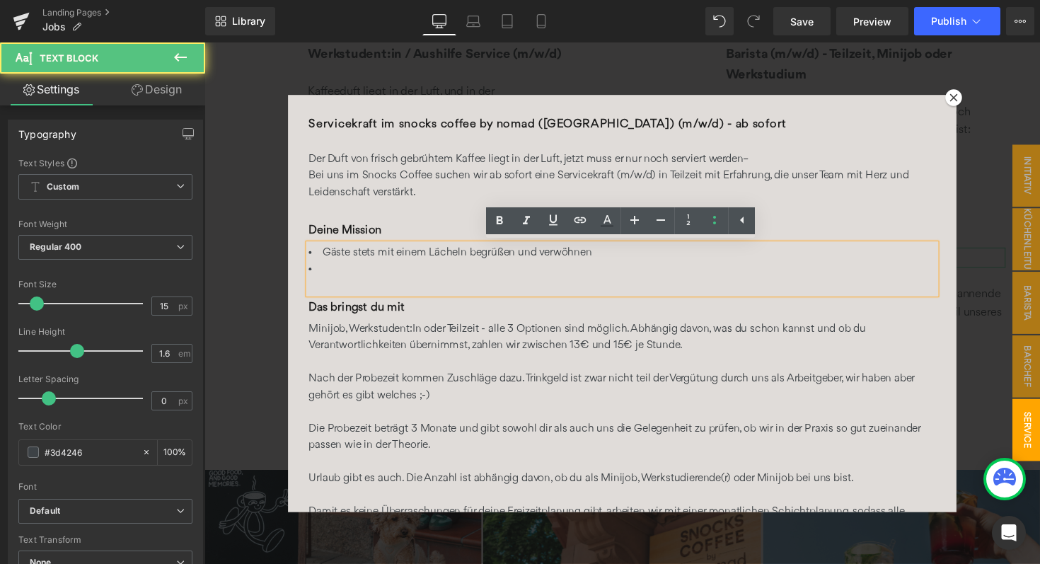
click at [356, 270] on li at bounding box center [632, 274] width 642 height 17
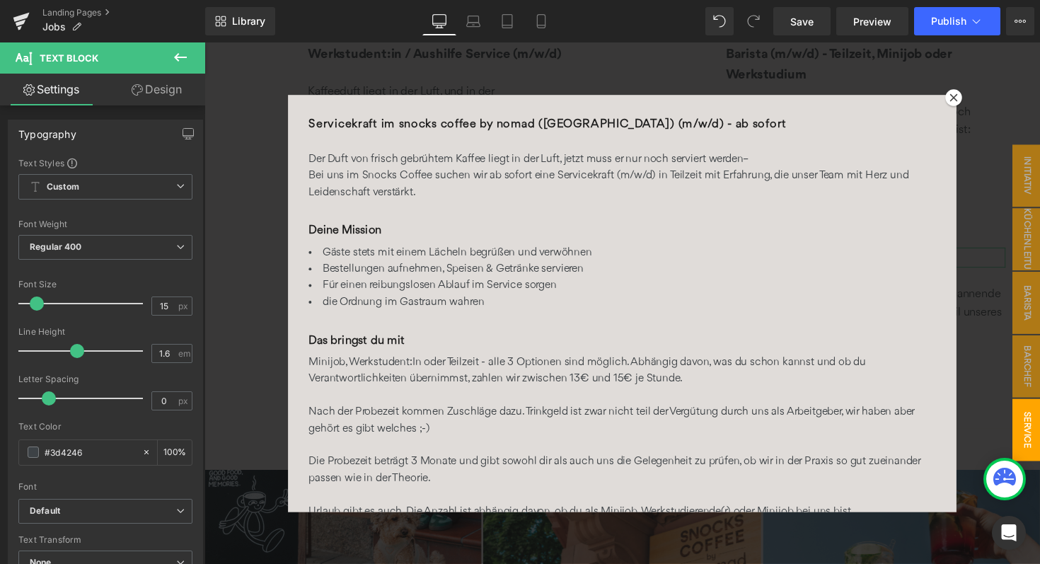
click at [362, 401] on p at bounding box center [632, 403] width 642 height 17
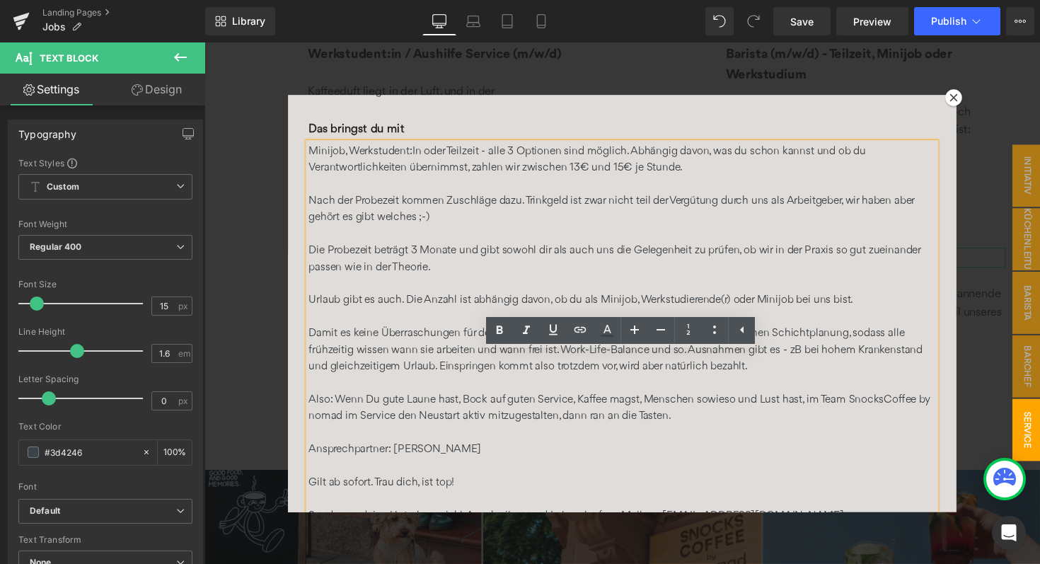
scroll to position [250, 0]
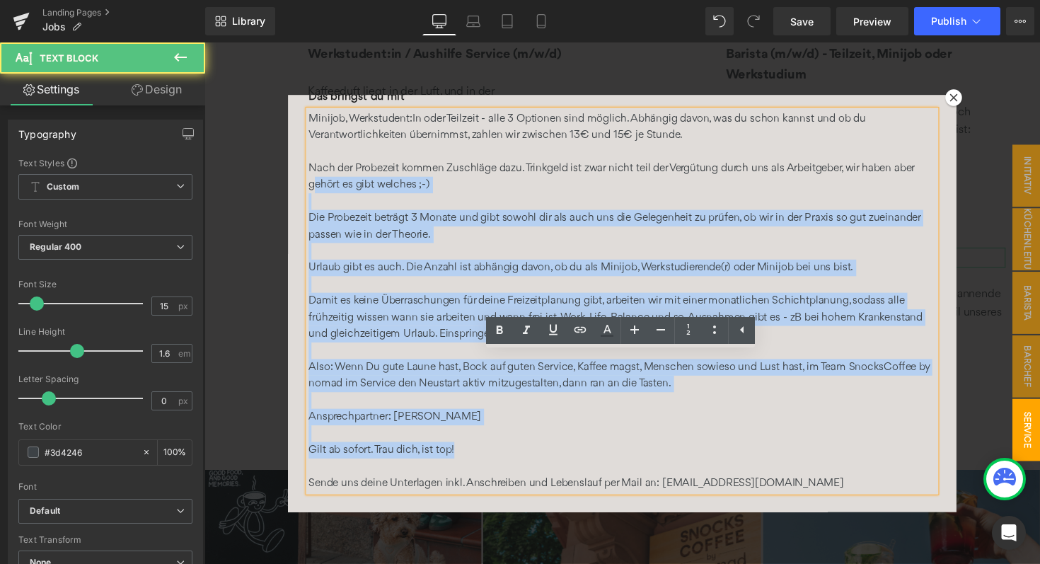
drag, startPoint x: 461, startPoint y: 461, endPoint x: 320, endPoint y: 187, distance: 307.9
click at [320, 187] on div "Minijob, Werkstudent:In oder Teilzeit - alle 3 Optionen sind möglich. Abhängig …" at bounding box center [632, 307] width 642 height 391
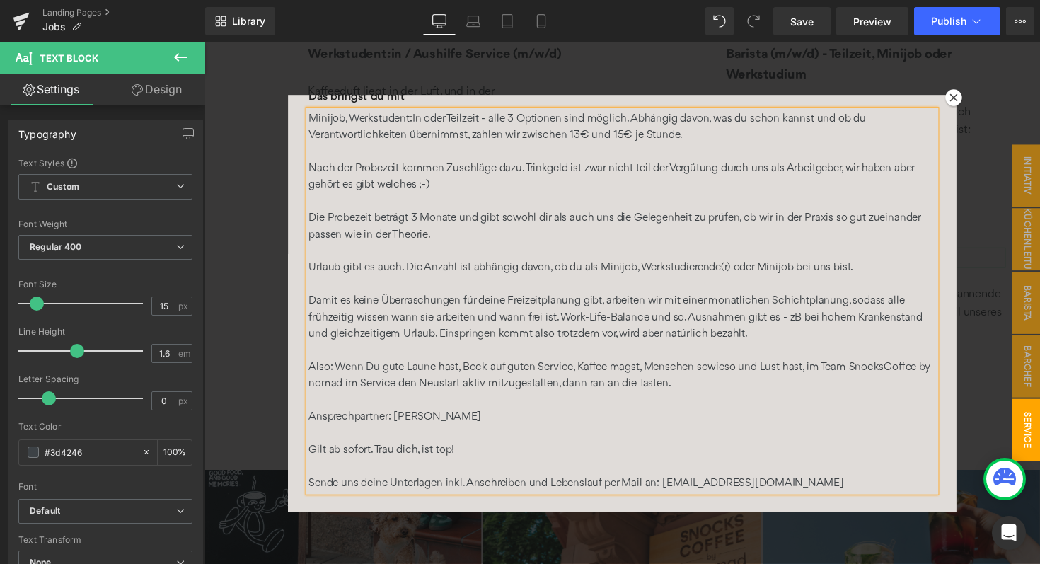
scroll to position [0, 0]
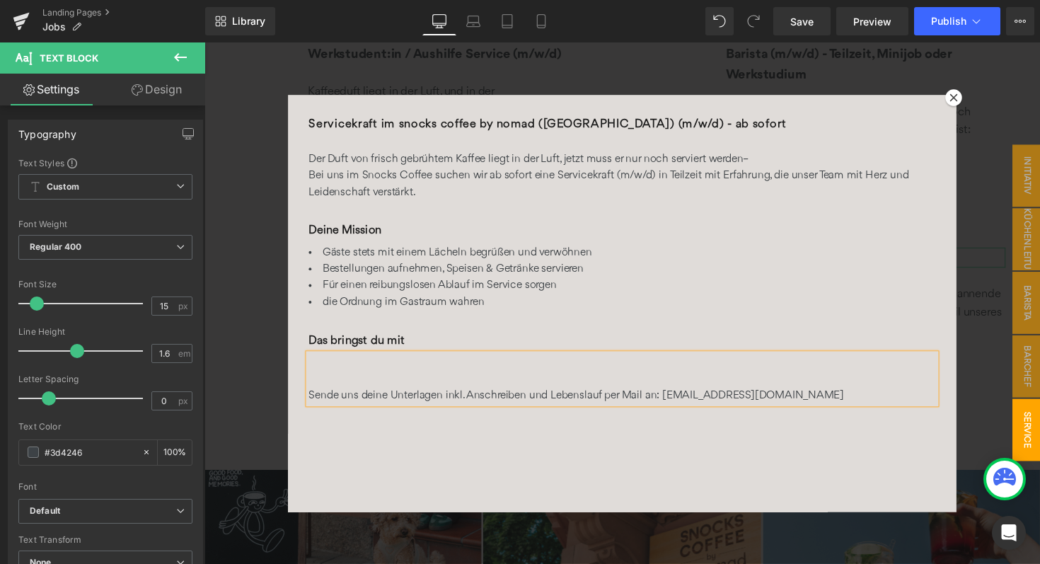
click at [364, 374] on p at bounding box center [632, 370] width 642 height 17
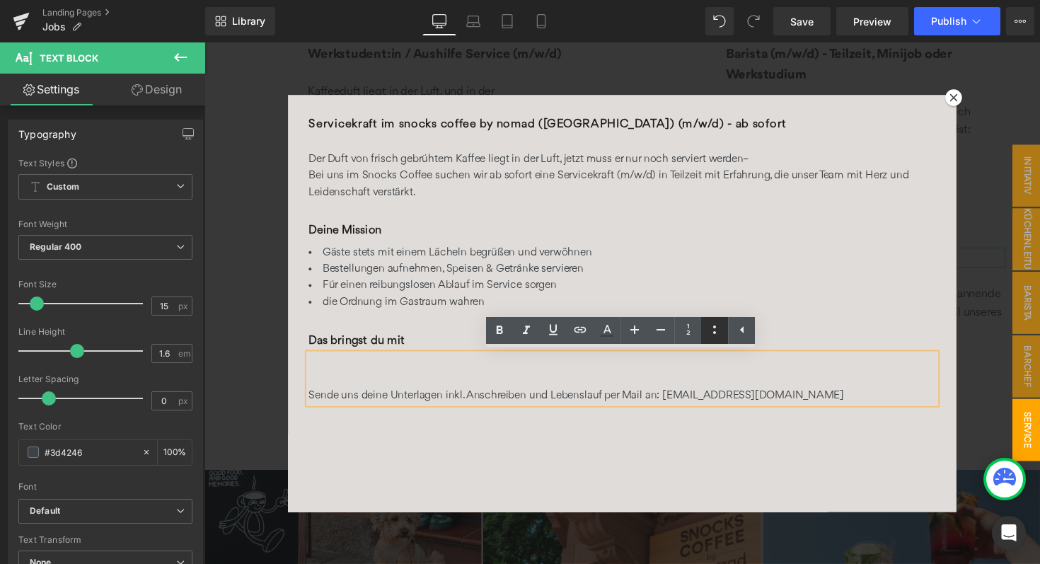
click at [713, 339] on link at bounding box center [714, 330] width 27 height 27
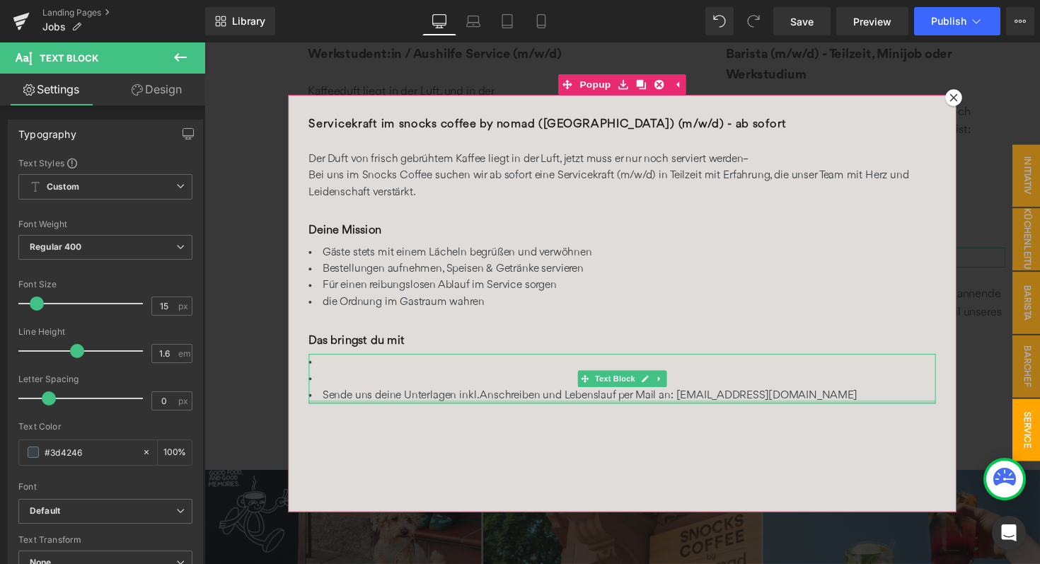
click at [361, 409] on div at bounding box center [632, 411] width 642 height 4
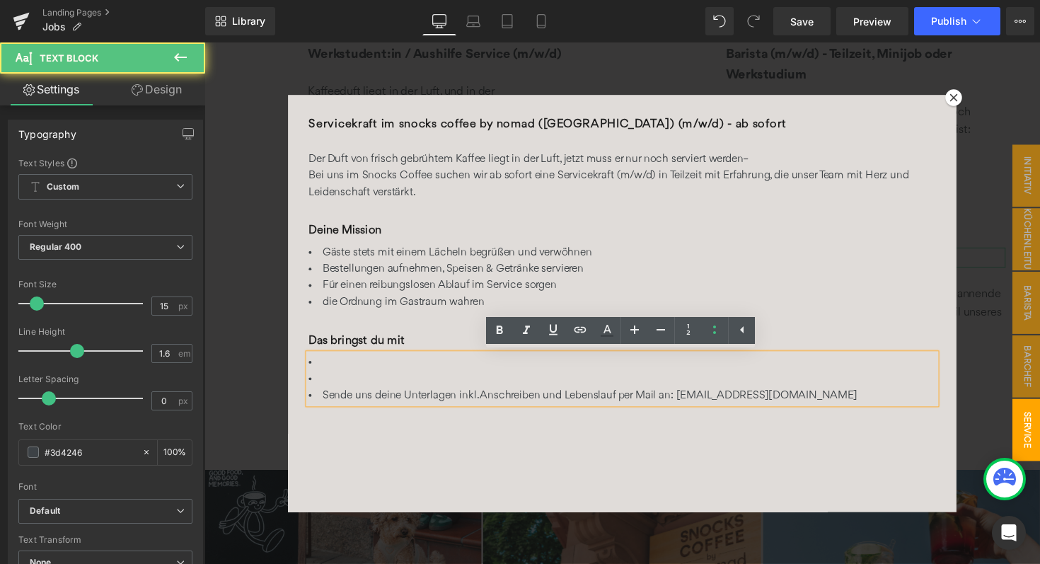
click at [327, 404] on li "Sende uns deine Unterlagen inkl. Anschreiben und Lebenslauf per Mail an: [EMAIL…" at bounding box center [632, 403] width 642 height 17
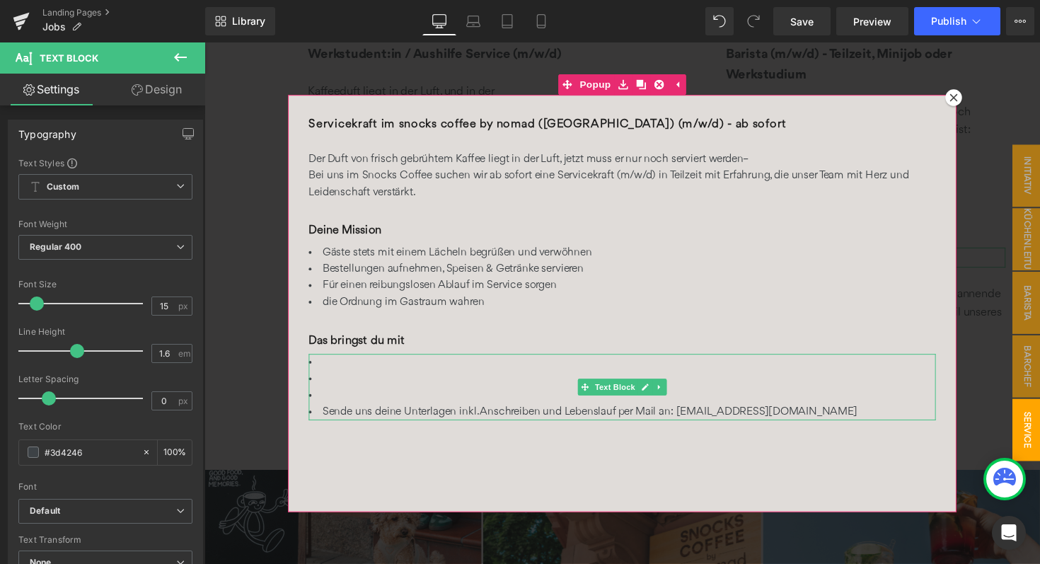
click at [335, 369] on li at bounding box center [632, 370] width 642 height 17
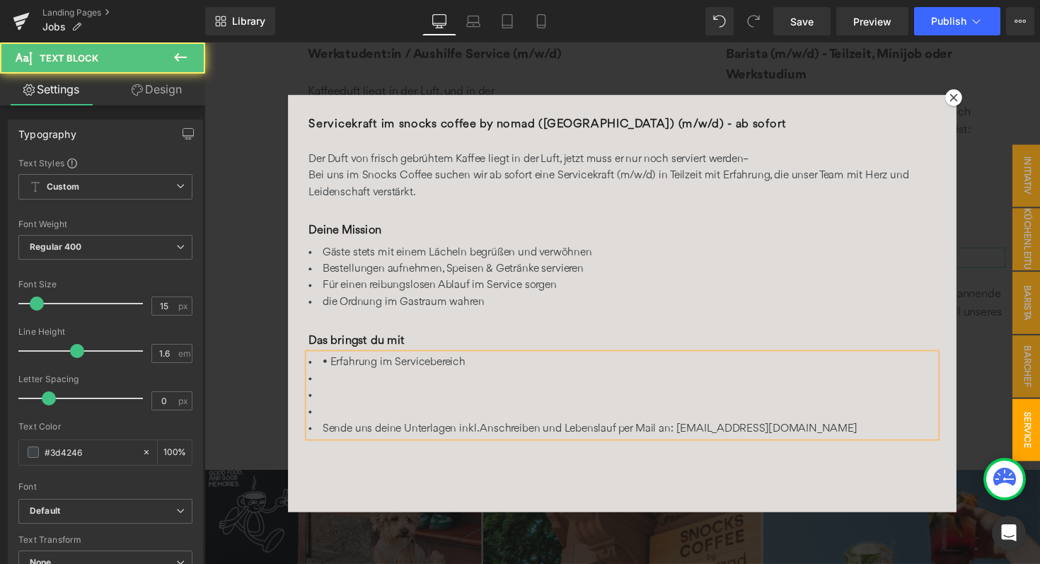
click at [335, 369] on li "• Erfahrung im Servicebereich" at bounding box center [632, 370] width 642 height 17
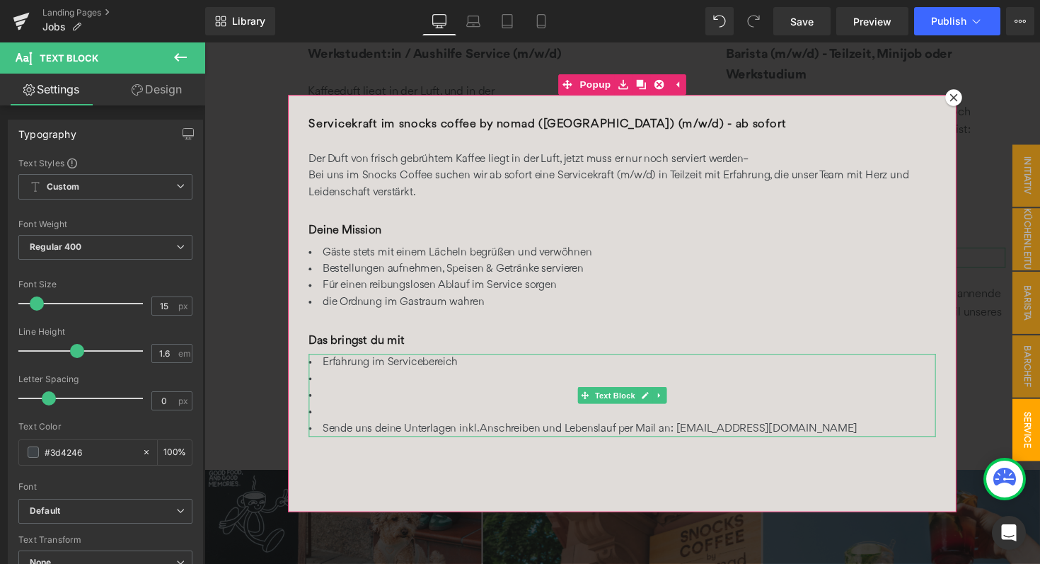
click at [371, 376] on li "Erfahrung im Servicebereich" at bounding box center [632, 370] width 642 height 17
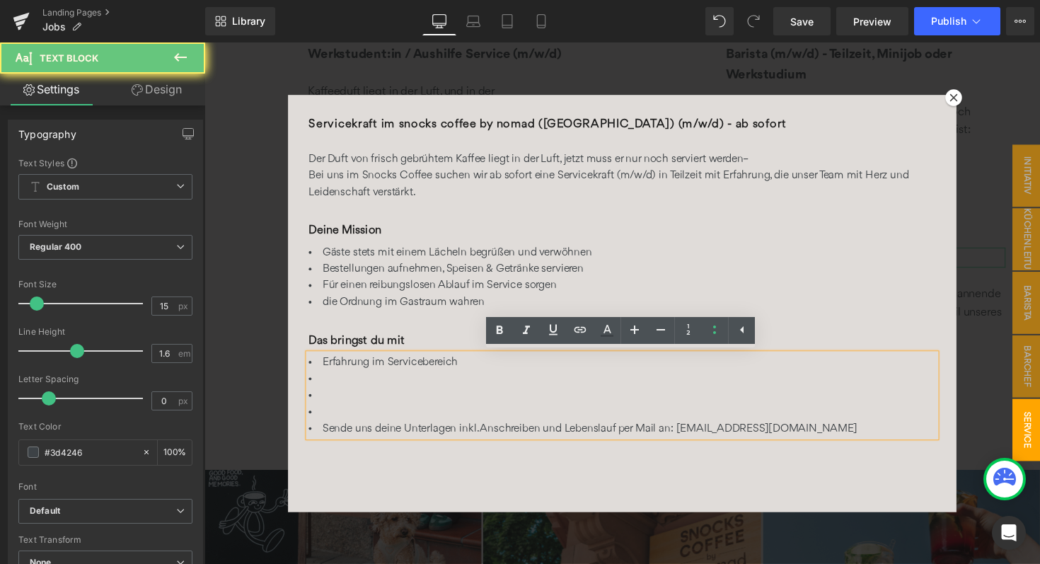
click at [345, 383] on li at bounding box center [632, 387] width 642 height 17
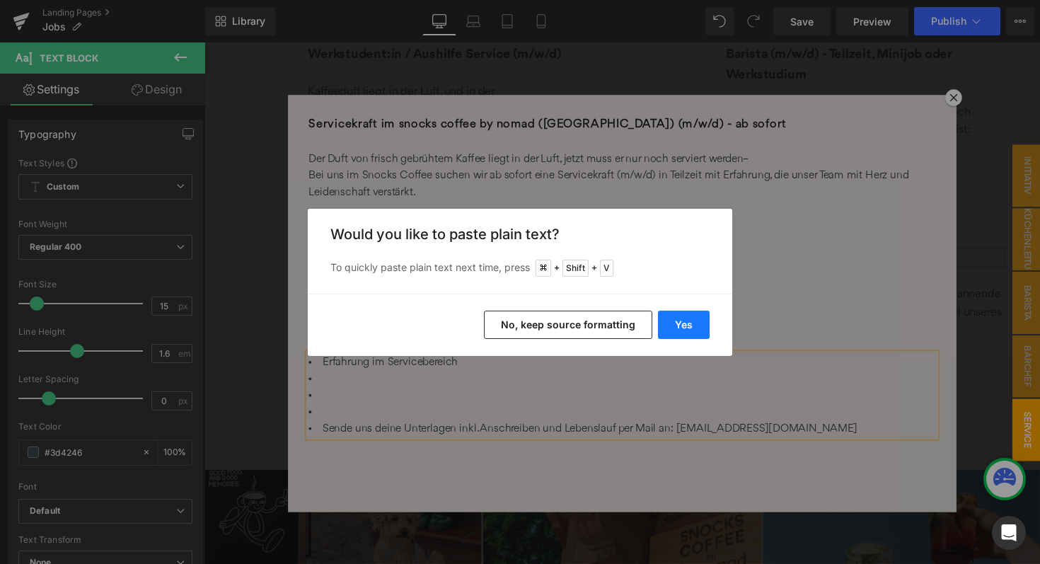
click at [685, 333] on button "Yes" at bounding box center [684, 325] width 52 height 28
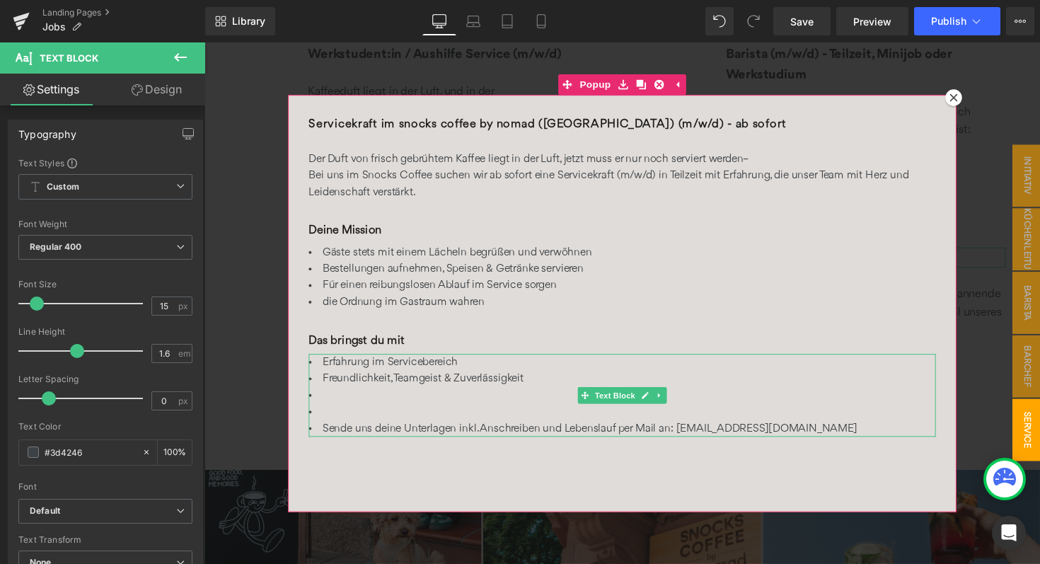
click at [353, 405] on li at bounding box center [632, 403] width 642 height 17
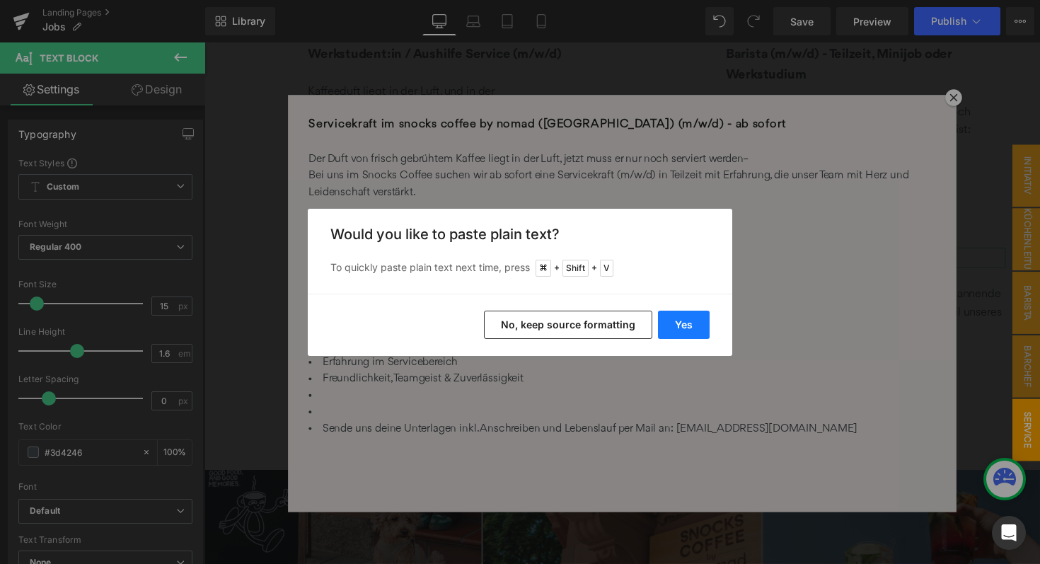
click at [686, 317] on button "Yes" at bounding box center [684, 325] width 52 height 28
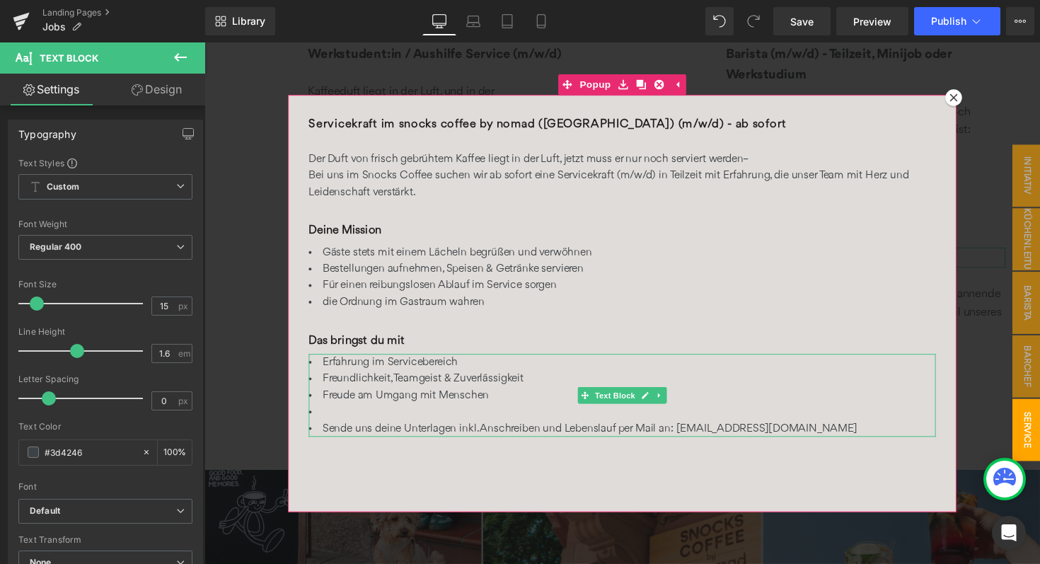
click at [355, 419] on li at bounding box center [632, 420] width 642 height 17
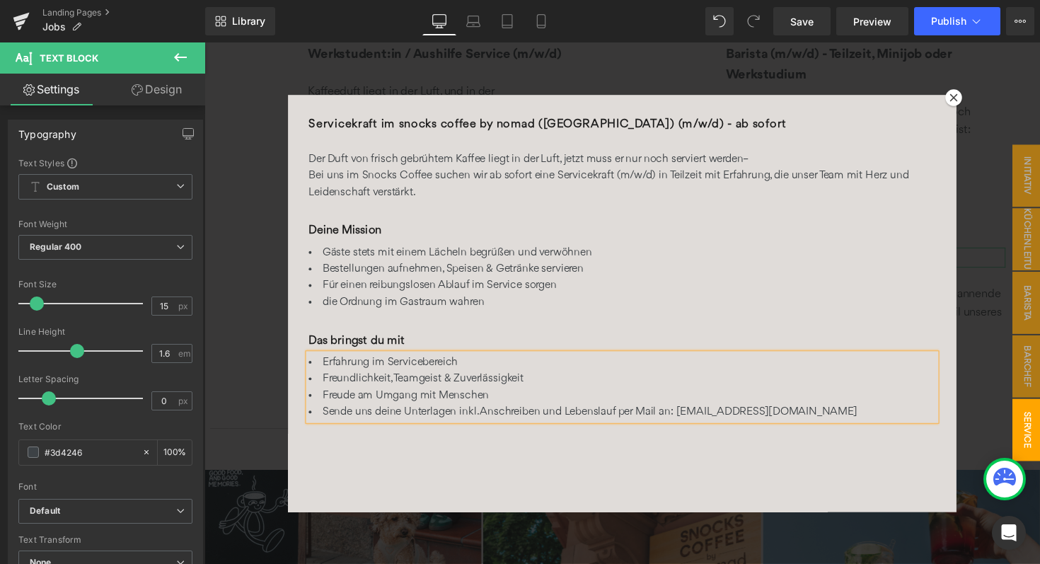
click at [667, 422] on span "Sende uns deine Unterlagen inkl. Anschreiben und Lebenslauf per Mail an: [EMAIL…" at bounding box center [599, 420] width 548 height 11
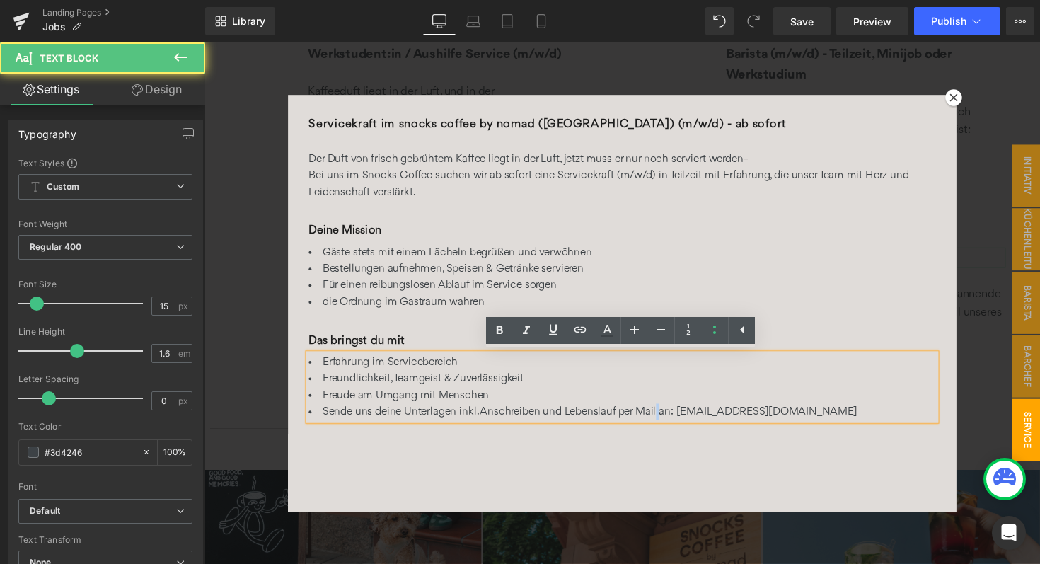
click at [667, 422] on span "Sende uns deine Unterlagen inkl. Anschreiben und Lebenslauf per Mail an: [EMAIL…" at bounding box center [599, 420] width 548 height 11
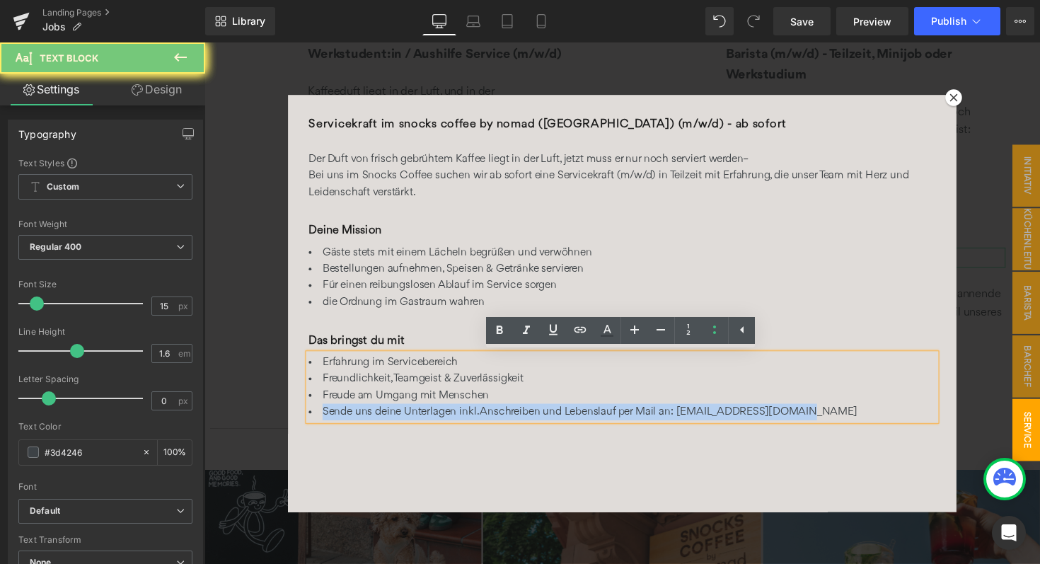
click at [667, 422] on span "Sende uns deine Unterlagen inkl. Anschreiben und Lebenslauf per Mail an: [EMAIL…" at bounding box center [599, 420] width 548 height 11
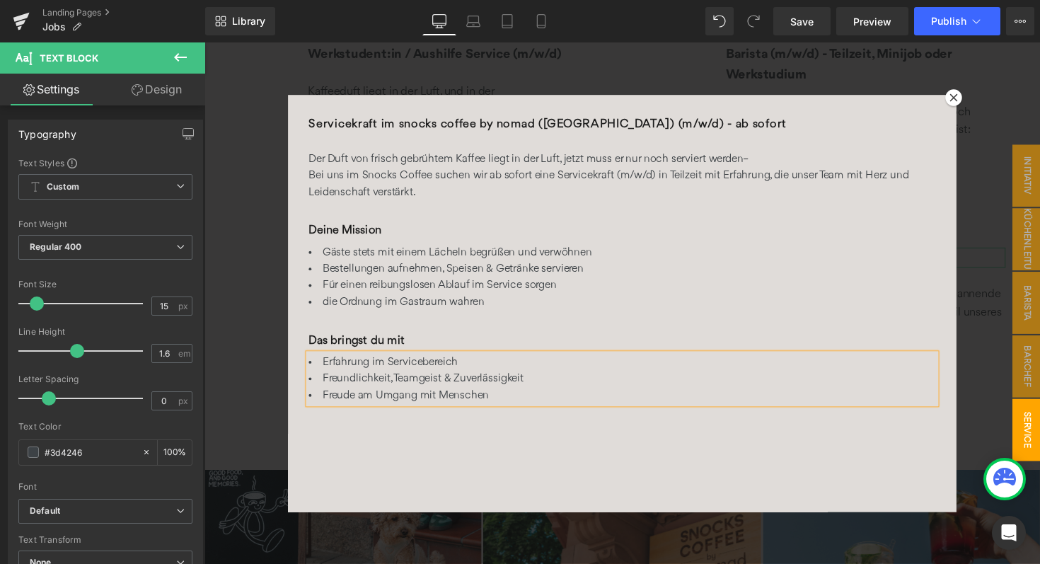
click at [621, 440] on div "Servicekraft im snocks coffee by nomad ([GEOGRAPHIC_DATA]) (m/w/d) - ab sofort …" at bounding box center [632, 309] width 685 height 427
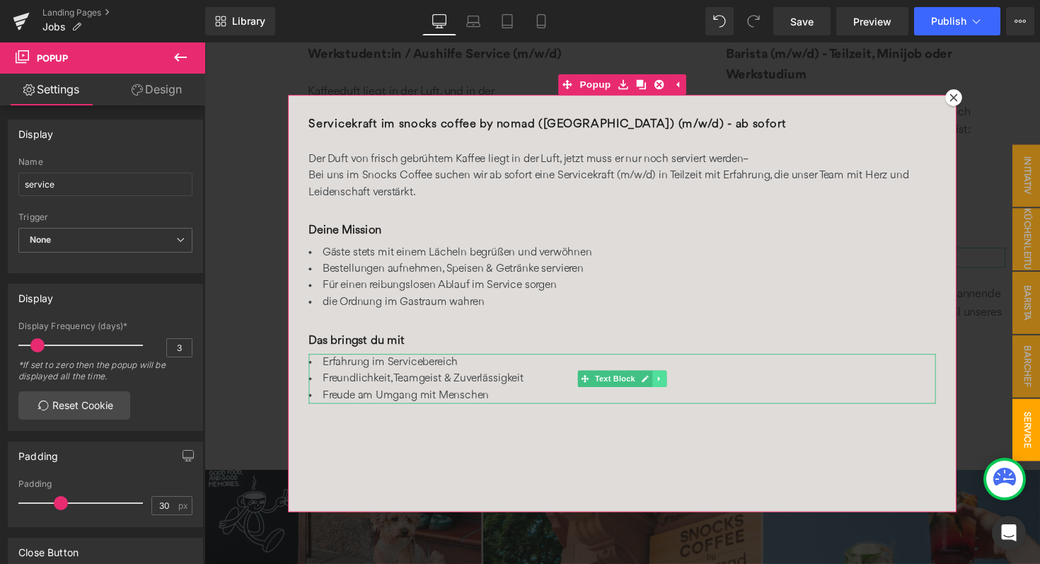
click at [672, 389] on icon at bounding box center [670, 387] width 8 height 8
click at [666, 388] on icon at bounding box center [663, 387] width 8 height 8
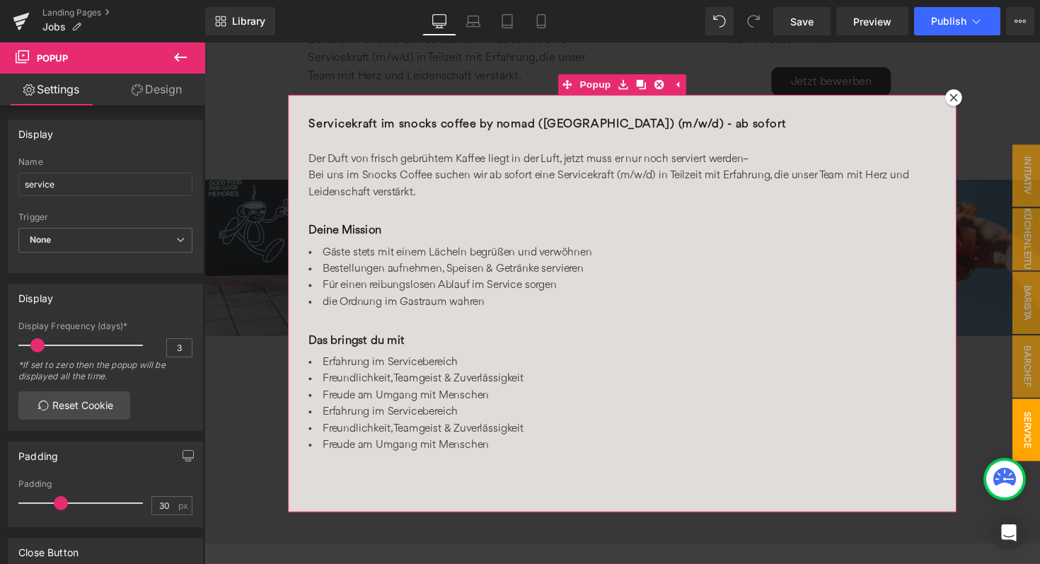
click at [519, 450] on li "Freude am Umgang mit Menschen" at bounding box center [632, 454] width 642 height 17
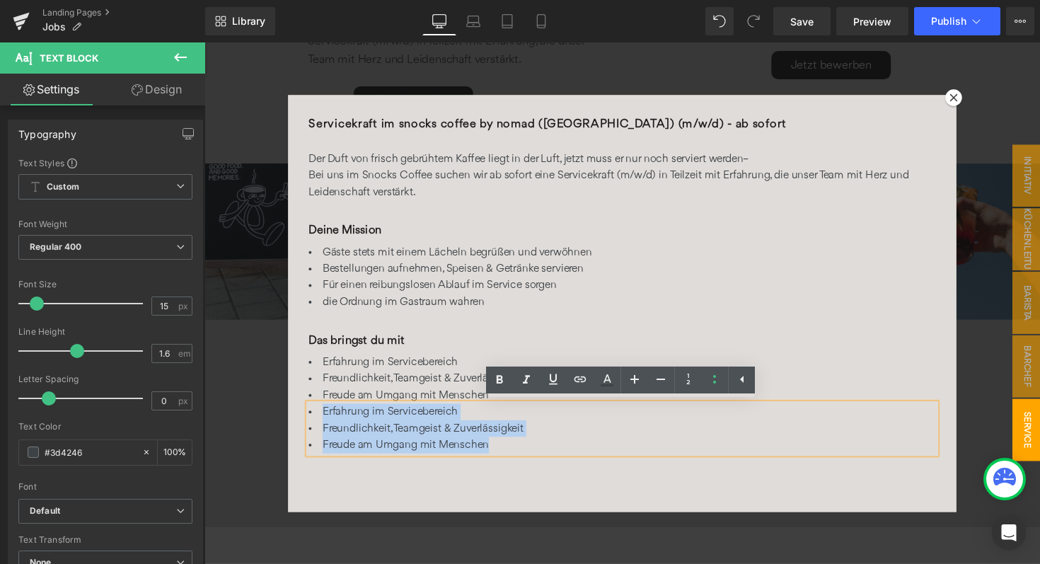
drag, startPoint x: 502, startPoint y: 458, endPoint x: 306, endPoint y: 420, distance: 199.0
click at [306, 420] on div "Servicekraft im snocks coffee by nomad ([GEOGRAPHIC_DATA]) (m/w/d) - ab sofort …" at bounding box center [632, 309] width 685 height 427
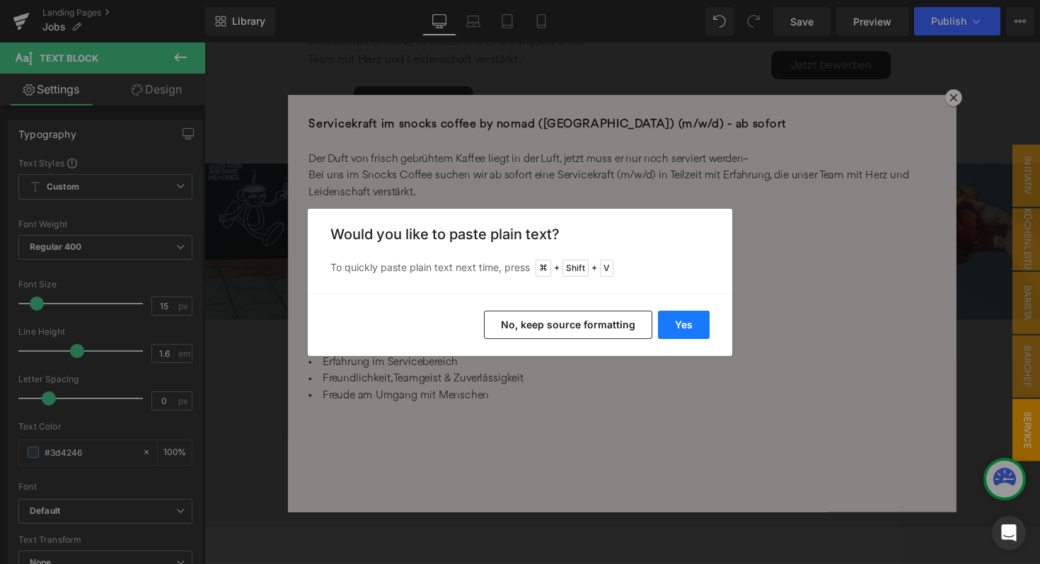
click at [697, 335] on button "Yes" at bounding box center [684, 325] width 52 height 28
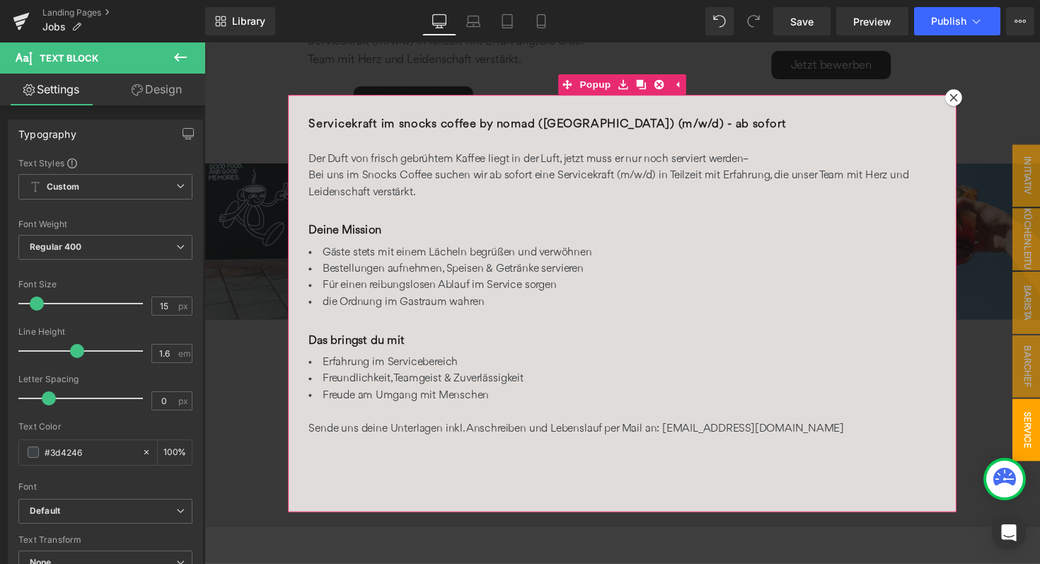
click at [974, 96] on icon at bounding box center [972, 99] width 8 height 8
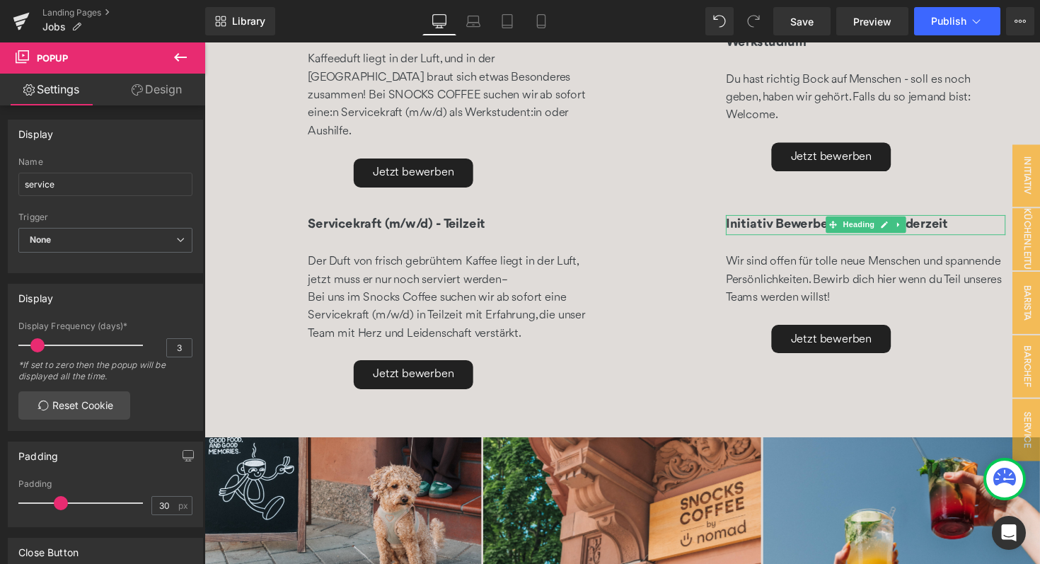
scroll to position [622, 0]
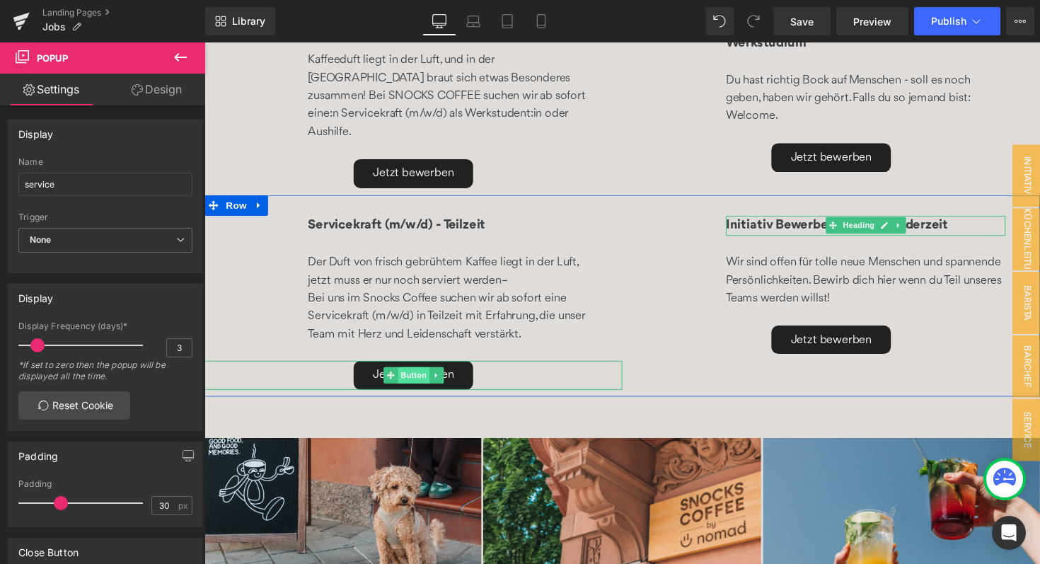
click at [412, 375] on span "Button" at bounding box center [419, 383] width 33 height 17
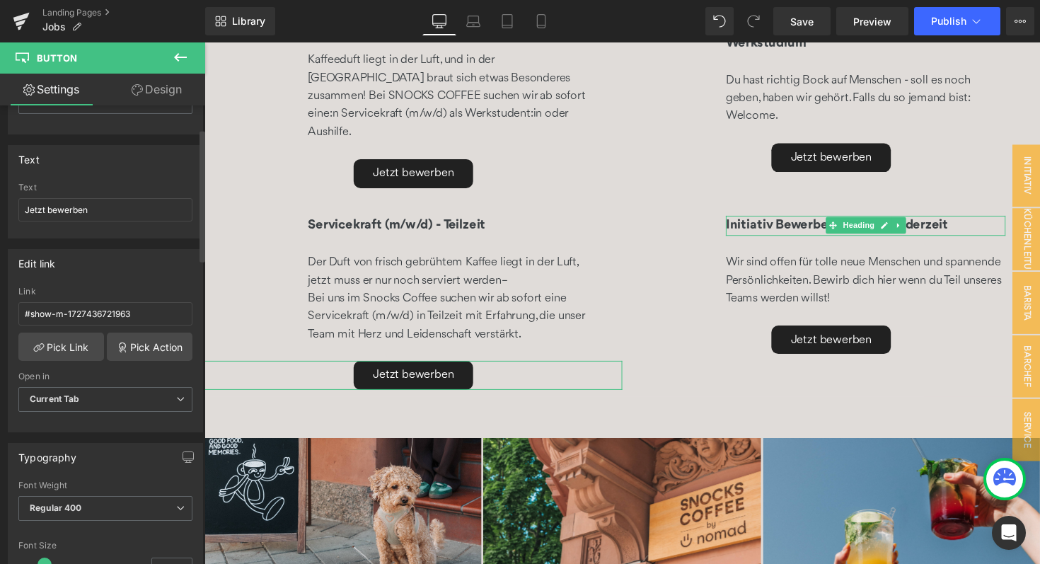
scroll to position [87, 0]
click at [171, 343] on link "Pick Action" at bounding box center [150, 345] width 86 height 28
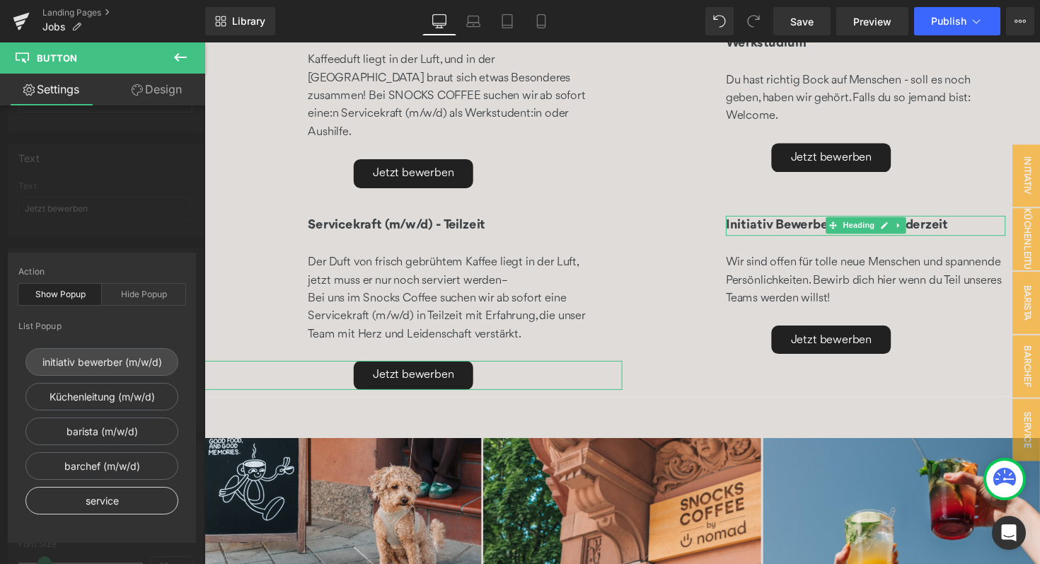
click at [103, 504] on div "service" at bounding box center [101, 501] width 153 height 28
type input "#show-m-1754918645054"
click at [153, 255] on div "Action Show Popup Hide Popup List Popup initiativ bewerber (m/w/d) Küchenleitun…" at bounding box center [102, 398] width 188 height 290
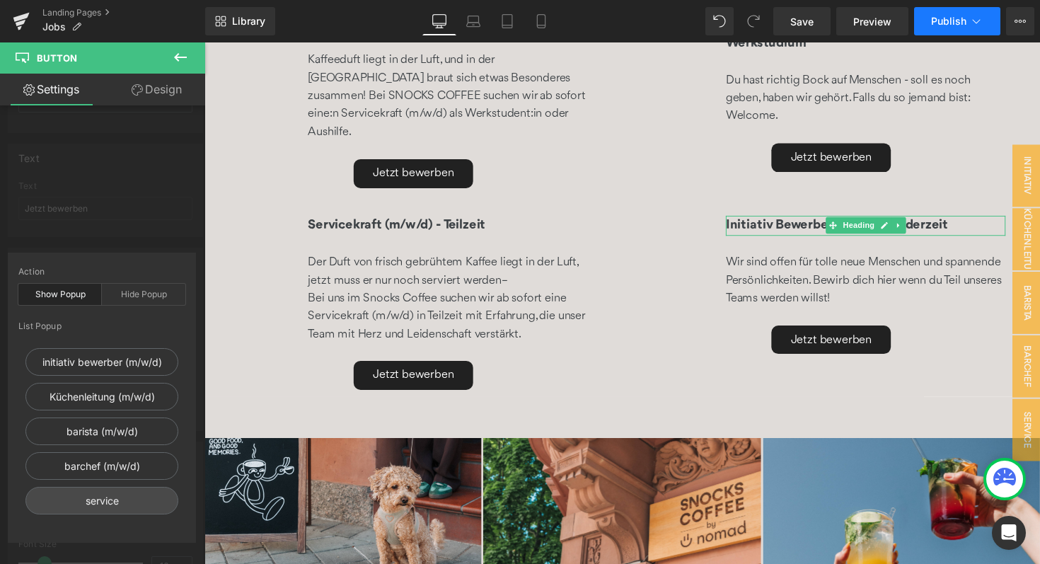
click at [943, 24] on span "Publish" at bounding box center [948, 21] width 35 height 11
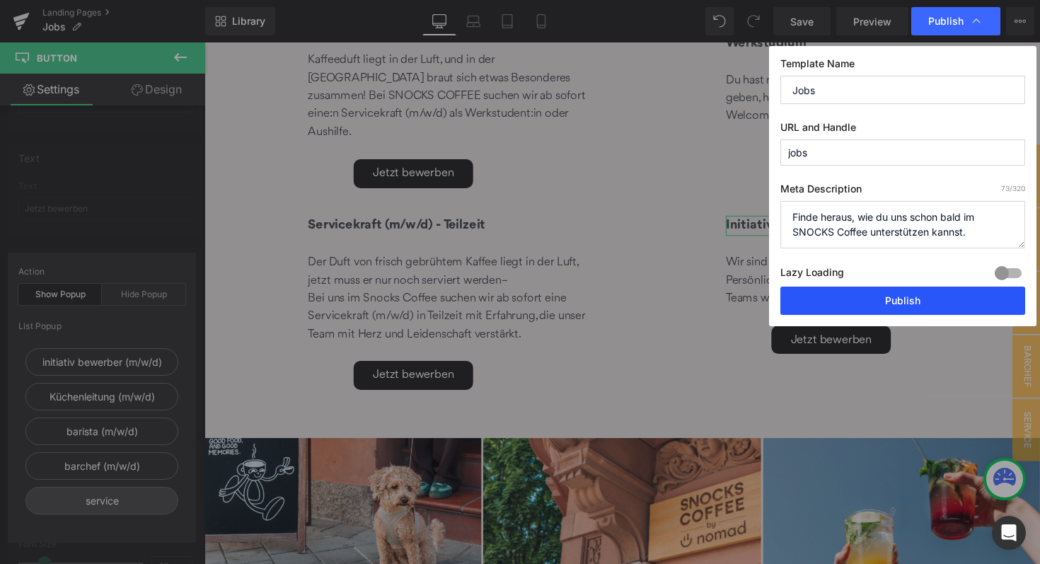
click at [900, 290] on button "Publish" at bounding box center [902, 301] width 245 height 28
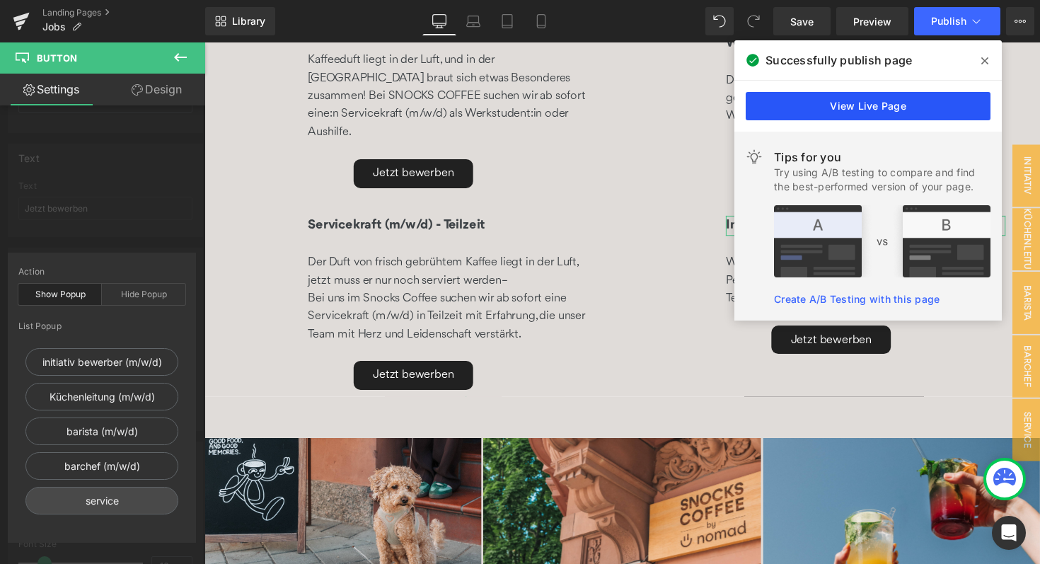
click at [810, 105] on link "View Live Page" at bounding box center [868, 106] width 245 height 28
